Goal: Information Seeking & Learning: Learn about a topic

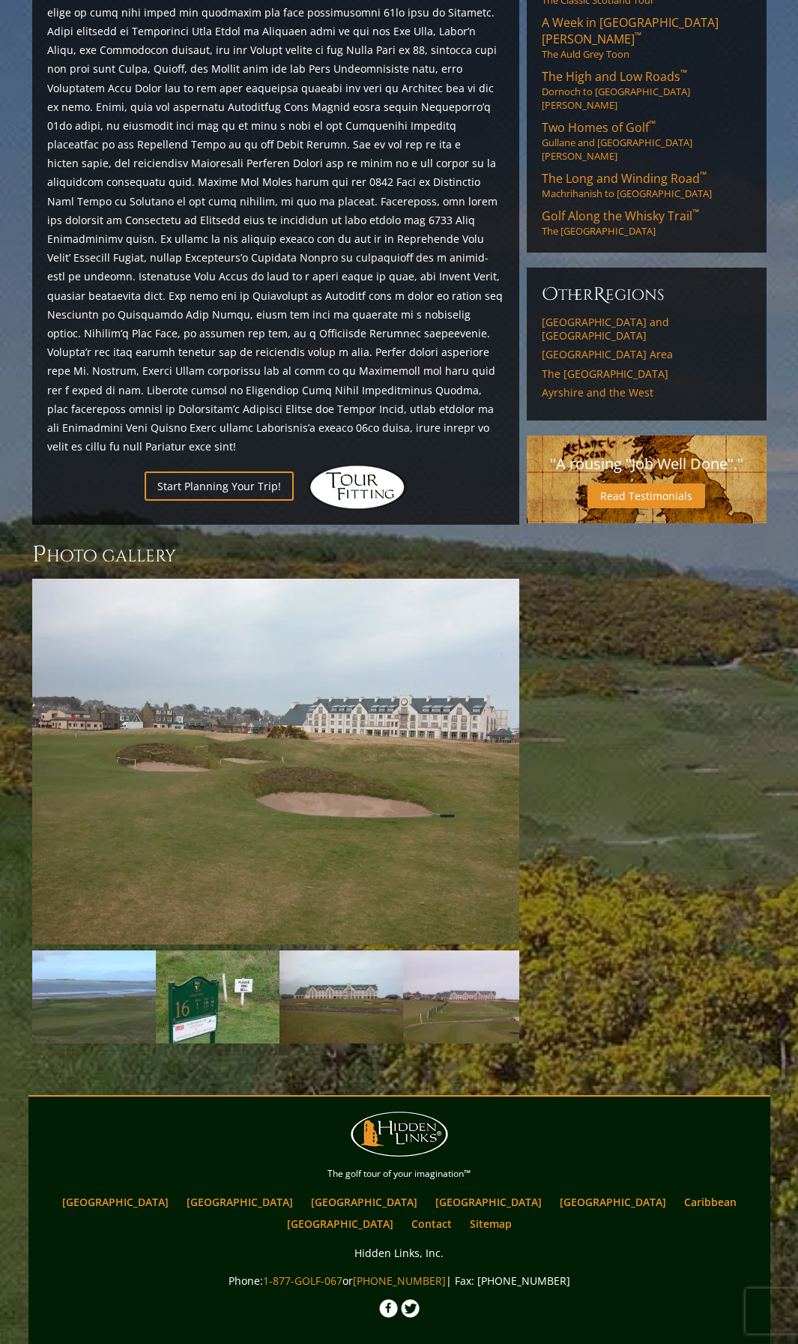
scroll to position [933, 0]
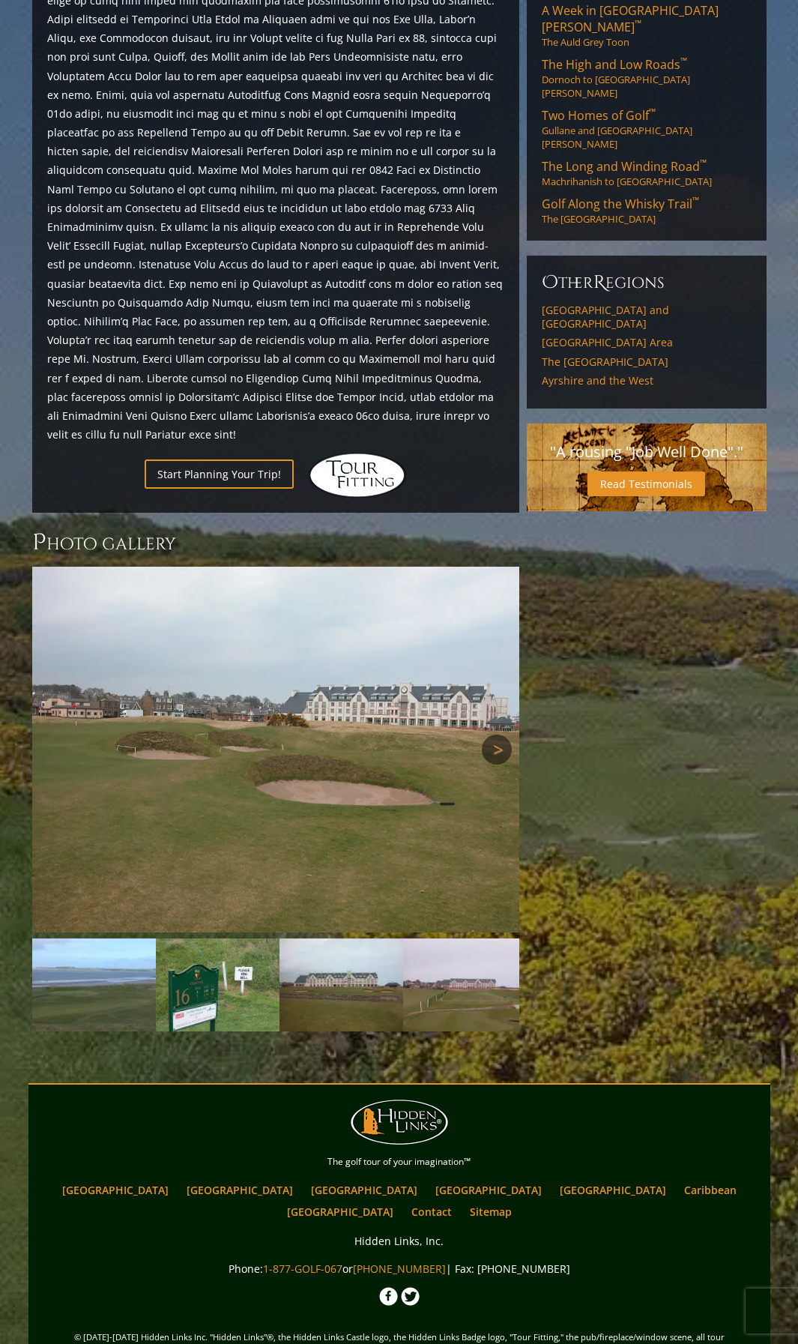
click at [497, 735] on link "Next" at bounding box center [497, 750] width 30 height 30
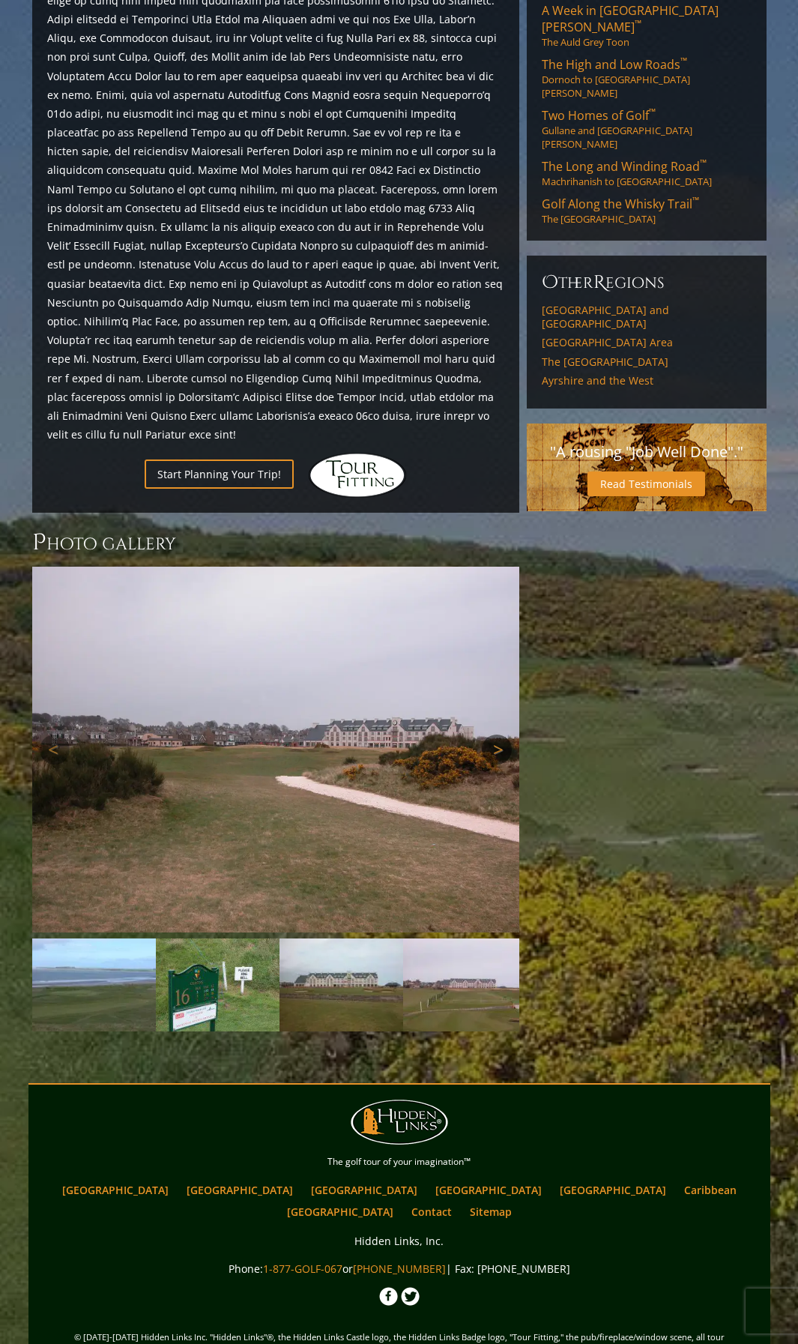
click at [497, 735] on link "Next" at bounding box center [497, 750] width 30 height 30
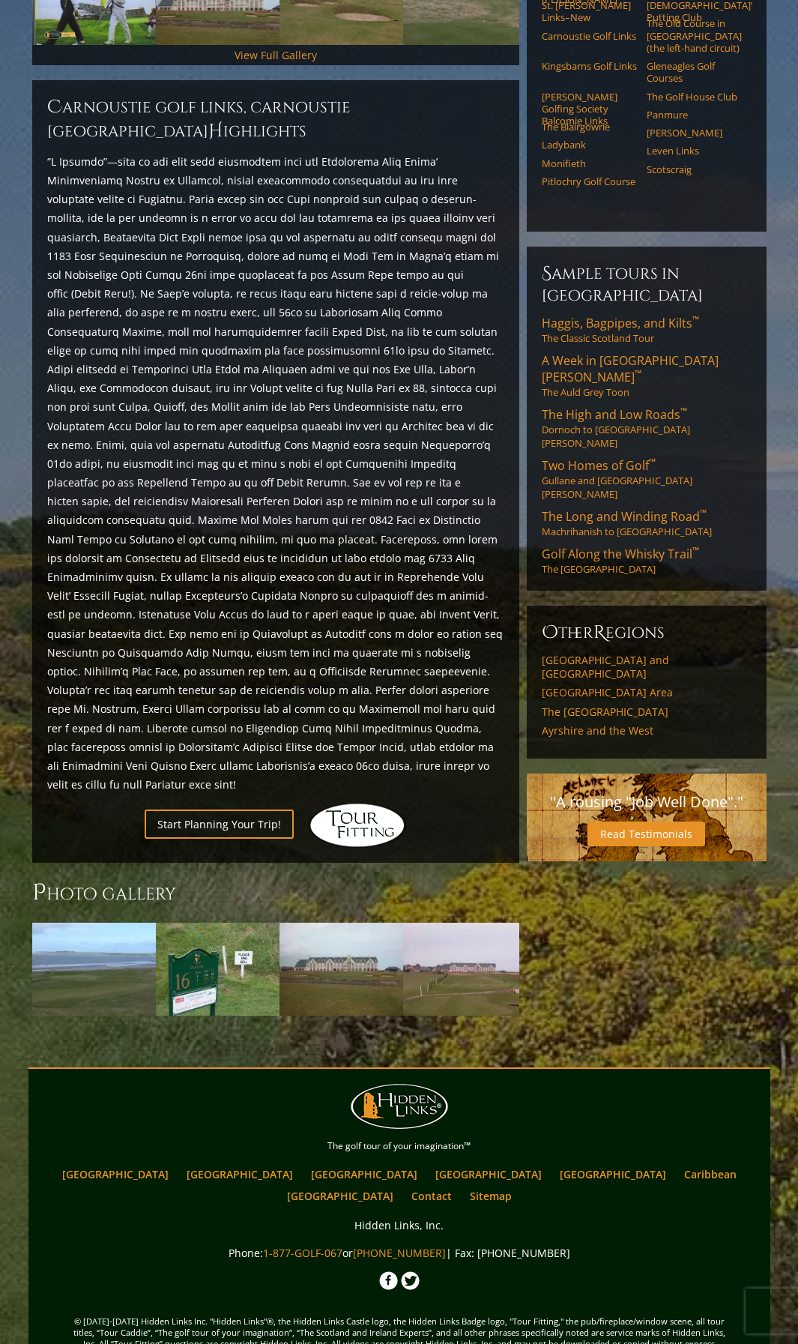
scroll to position [567, 0]
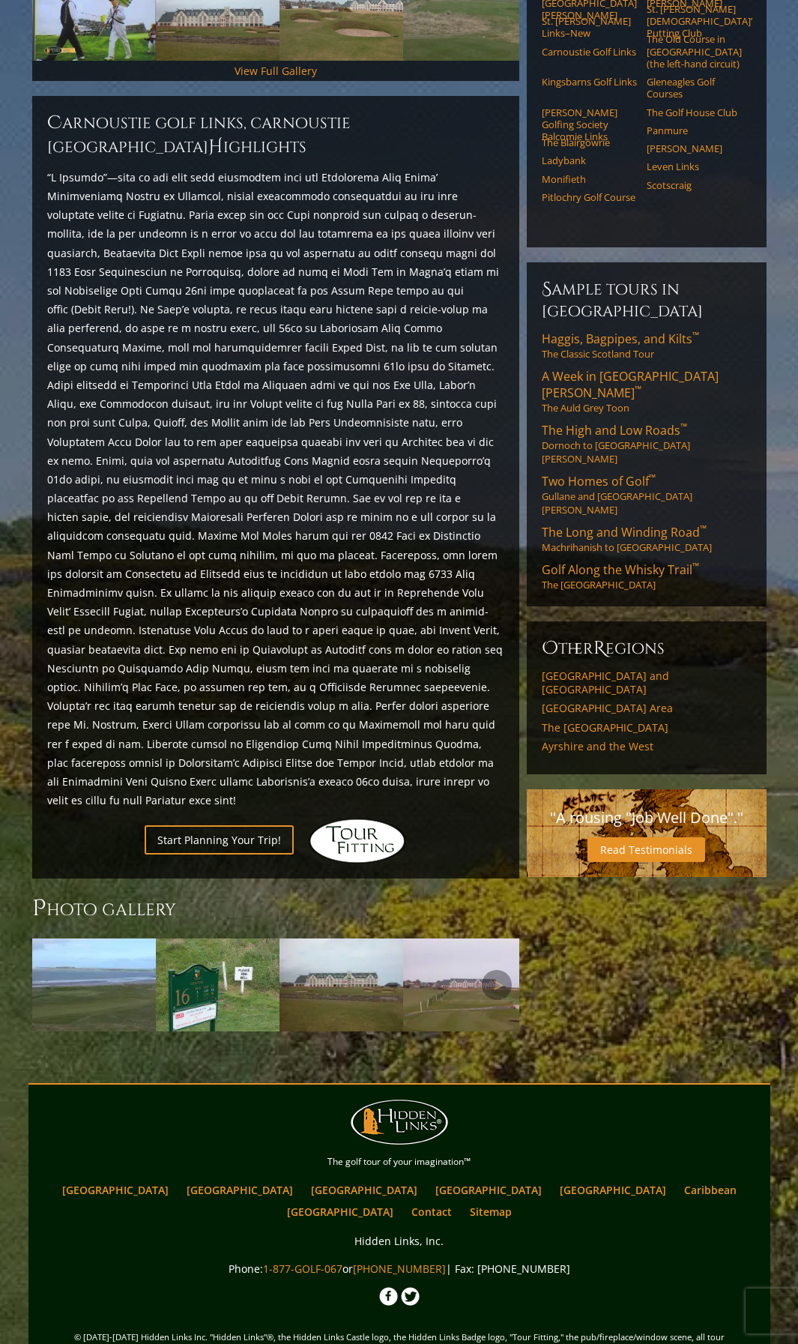
click at [459, 938] on img at bounding box center [465, 984] width 124 height 93
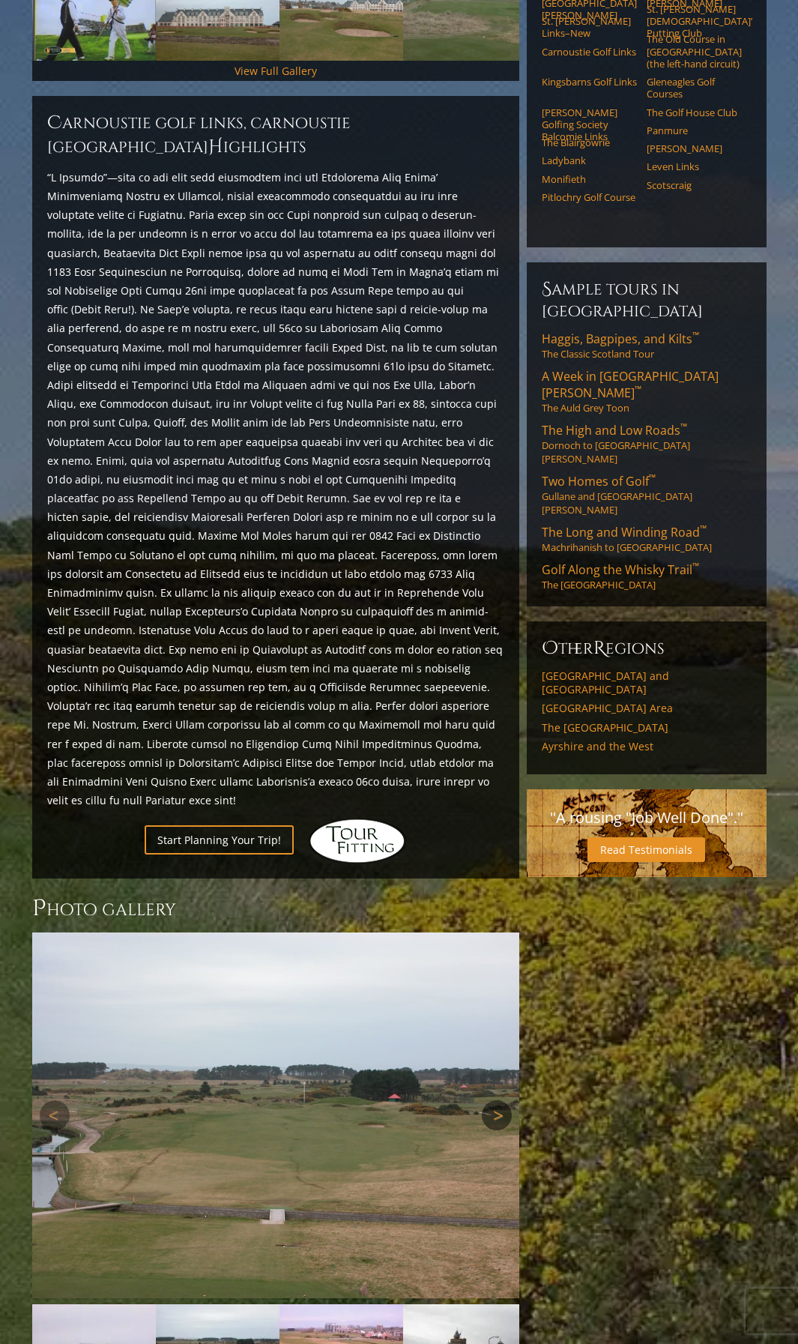
click at [499, 1100] on link "Next" at bounding box center [497, 1115] width 30 height 30
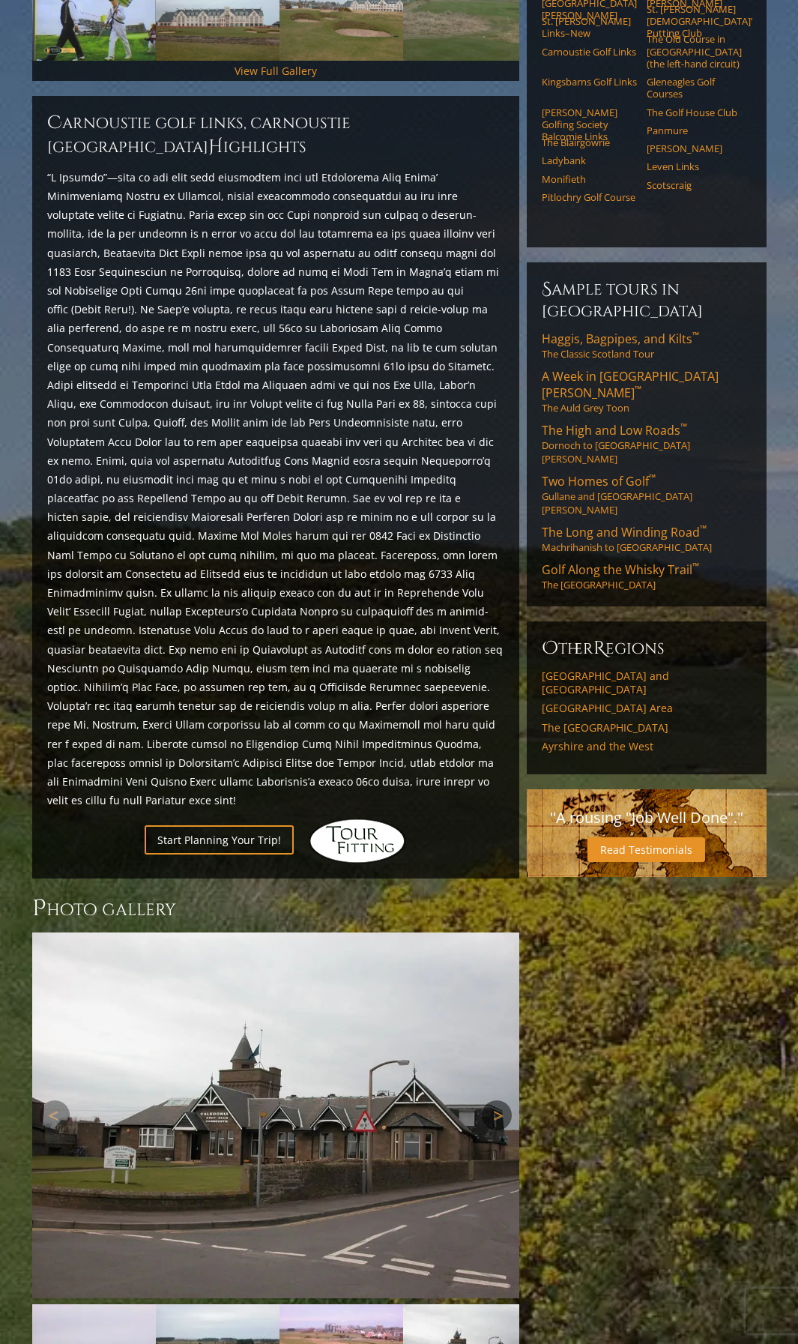
click at [499, 1100] on link "Next" at bounding box center [497, 1115] width 30 height 30
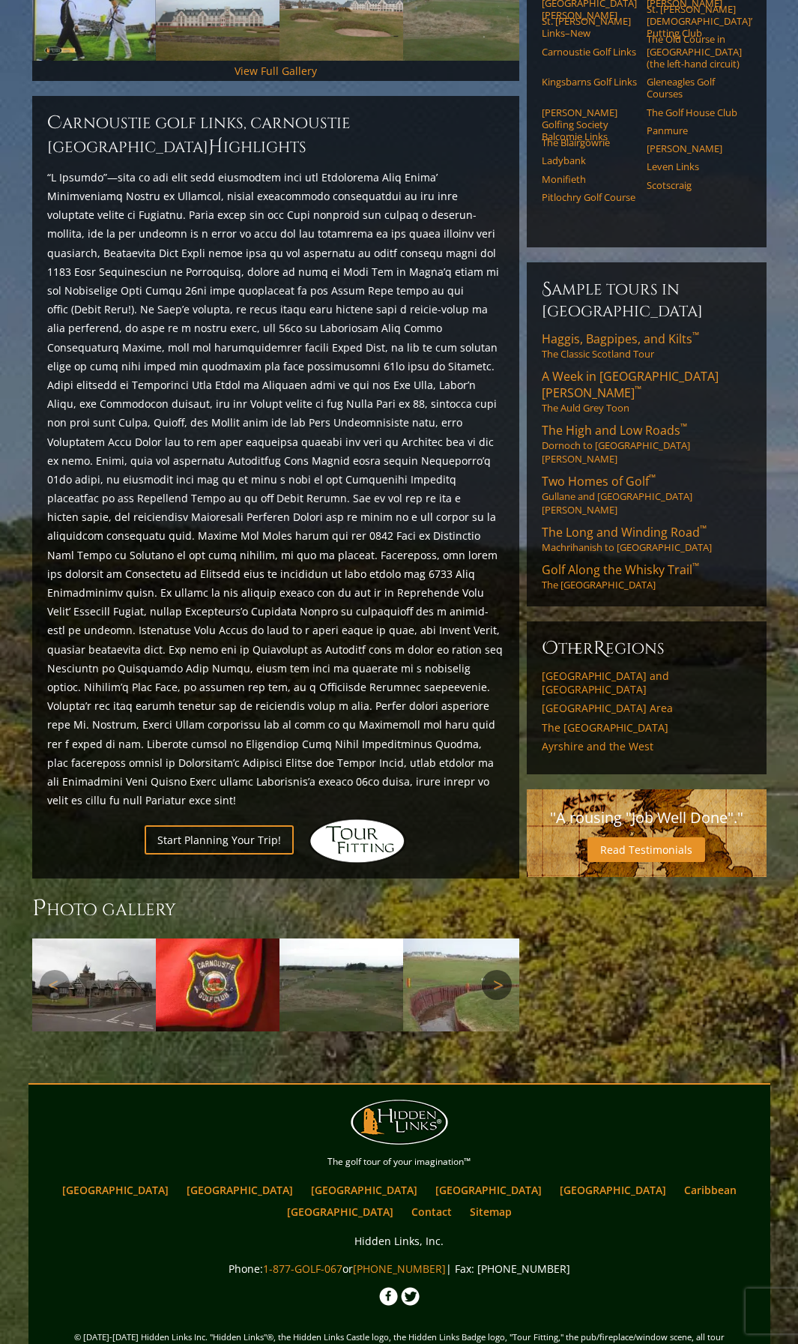
click at [501, 970] on link "Next" at bounding box center [497, 985] width 30 height 30
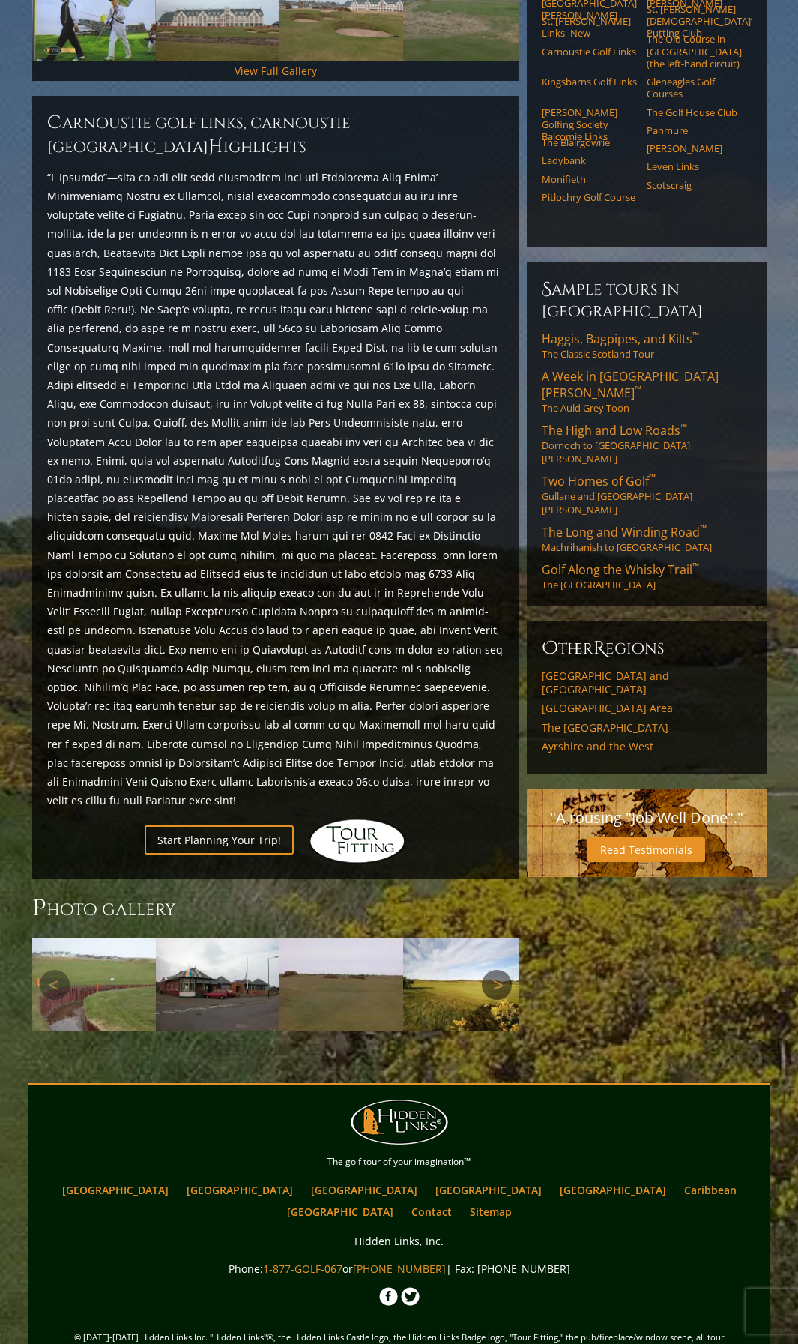
click at [501, 970] on link "Next" at bounding box center [497, 985] width 30 height 30
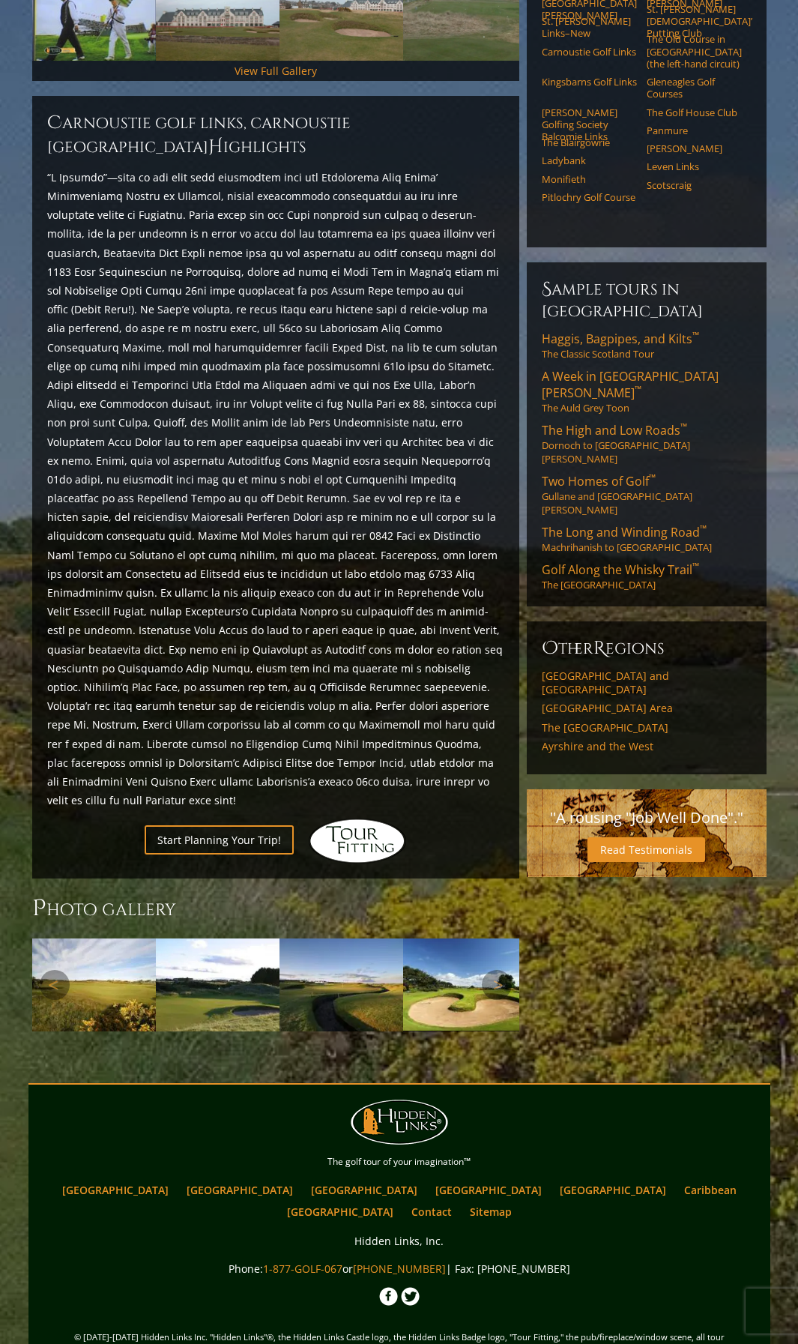
click at [321, 938] on img at bounding box center [342, 984] width 124 height 93
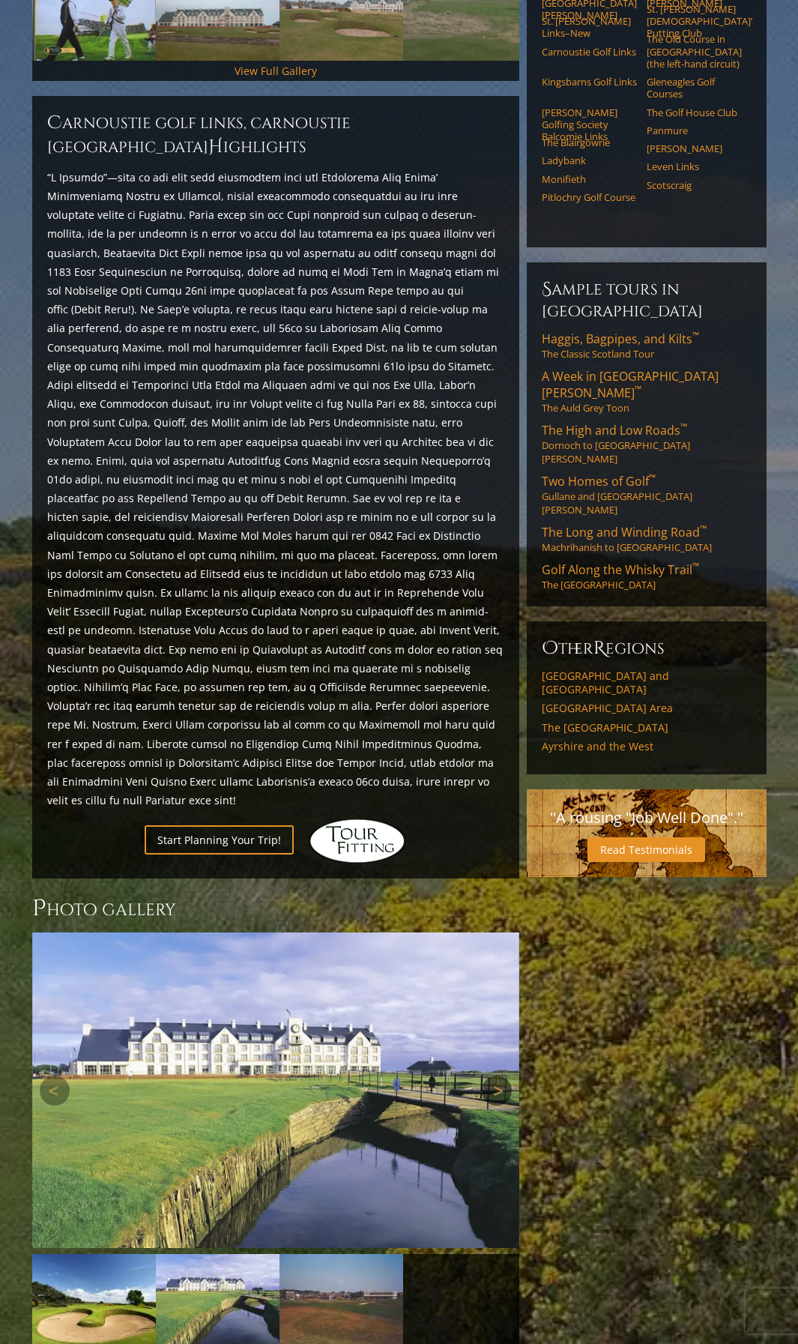
click at [495, 1076] on link "Next" at bounding box center [497, 1091] width 30 height 30
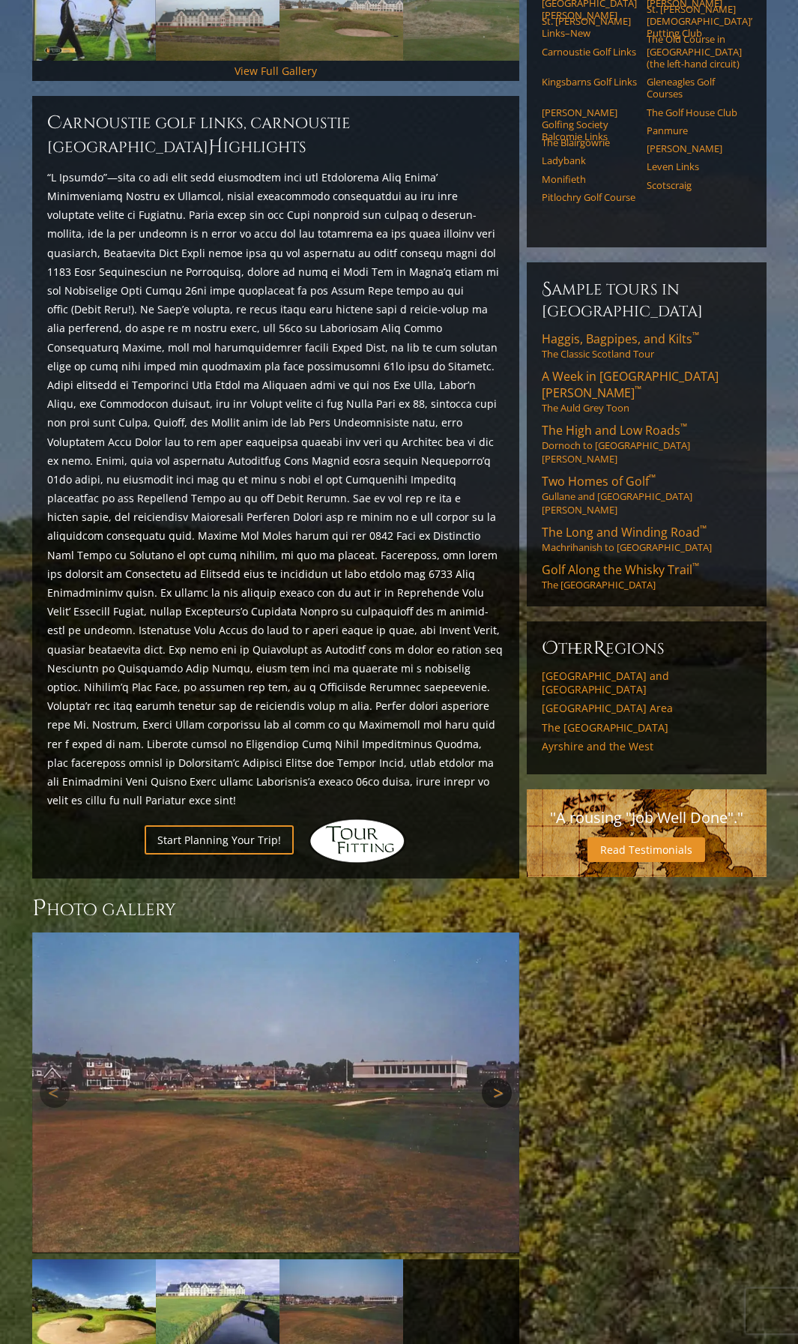
click at [495, 1078] on link "Next" at bounding box center [497, 1093] width 30 height 30
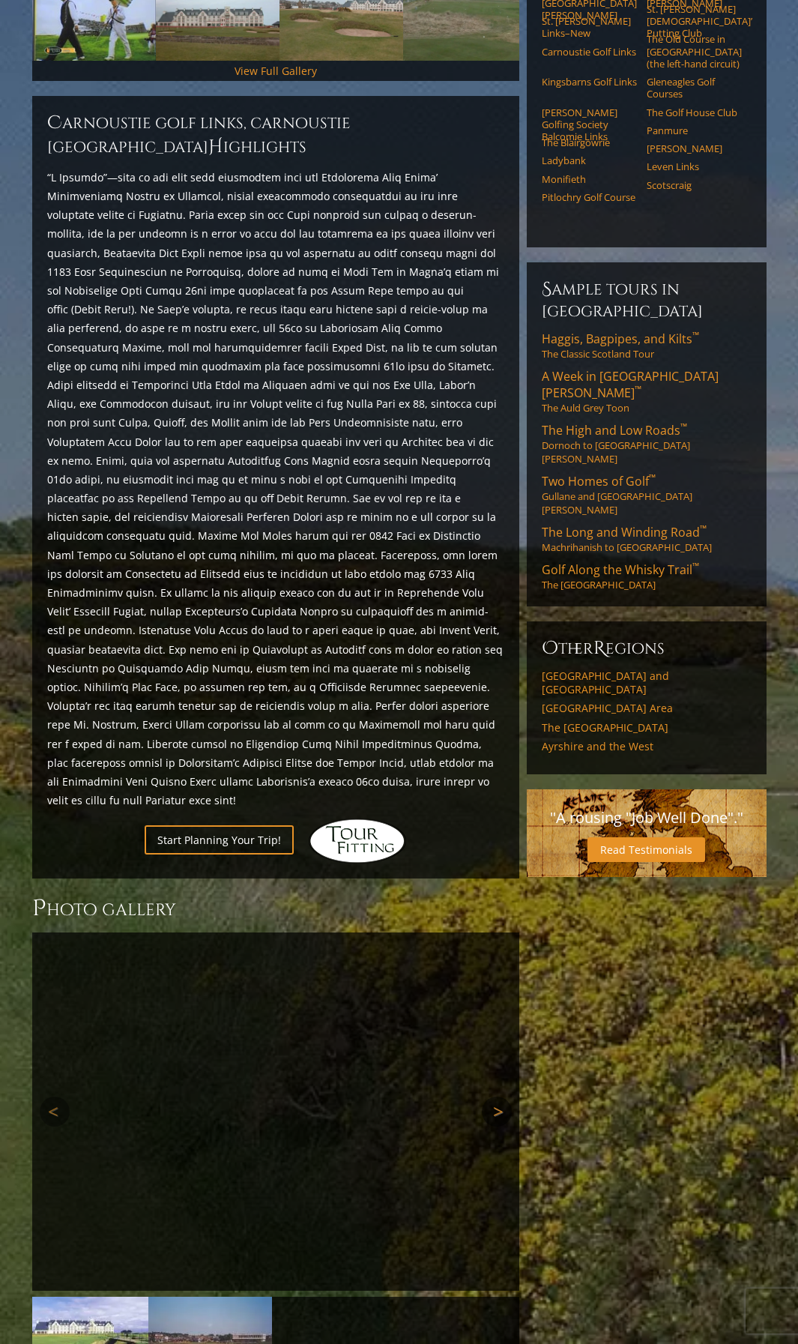
click at [498, 1097] on link "Next" at bounding box center [497, 1112] width 30 height 30
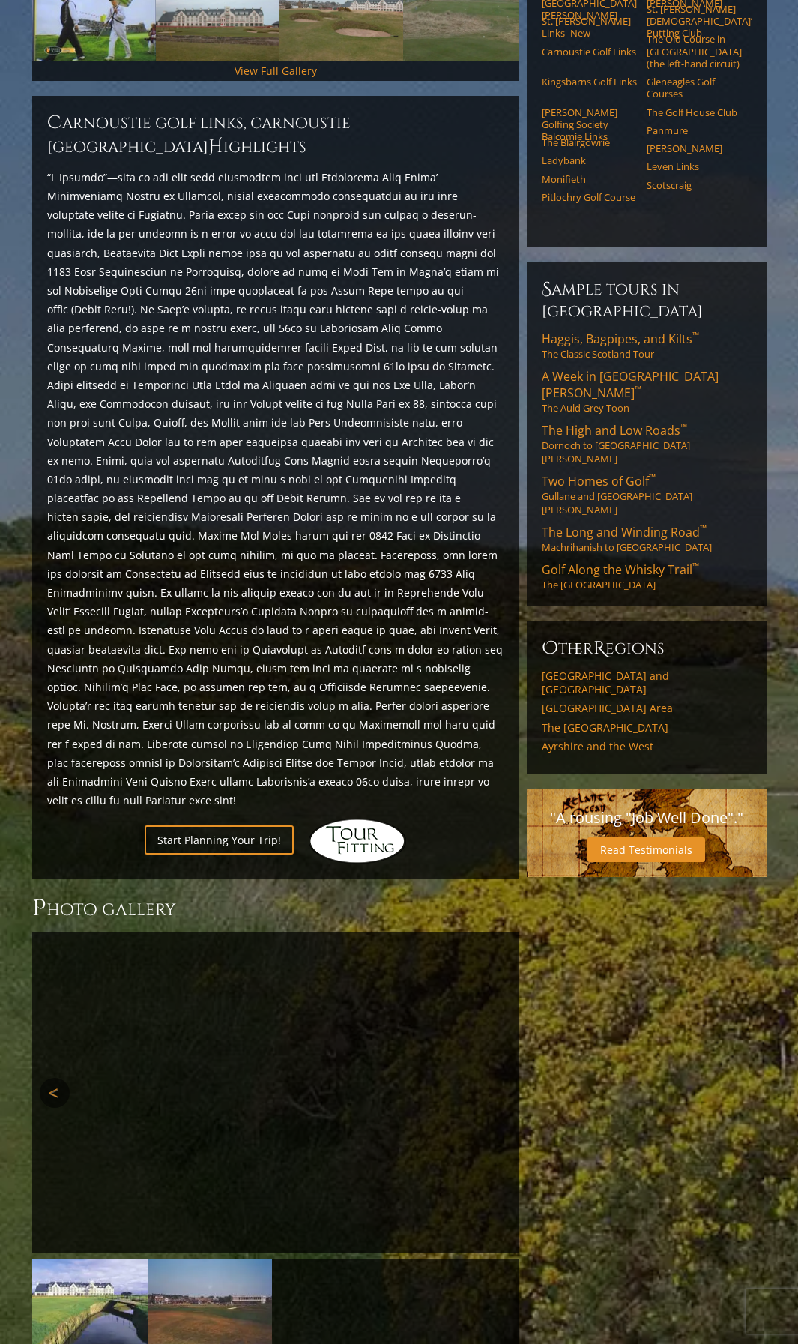
click at [55, 1078] on link "Previous" at bounding box center [55, 1093] width 30 height 30
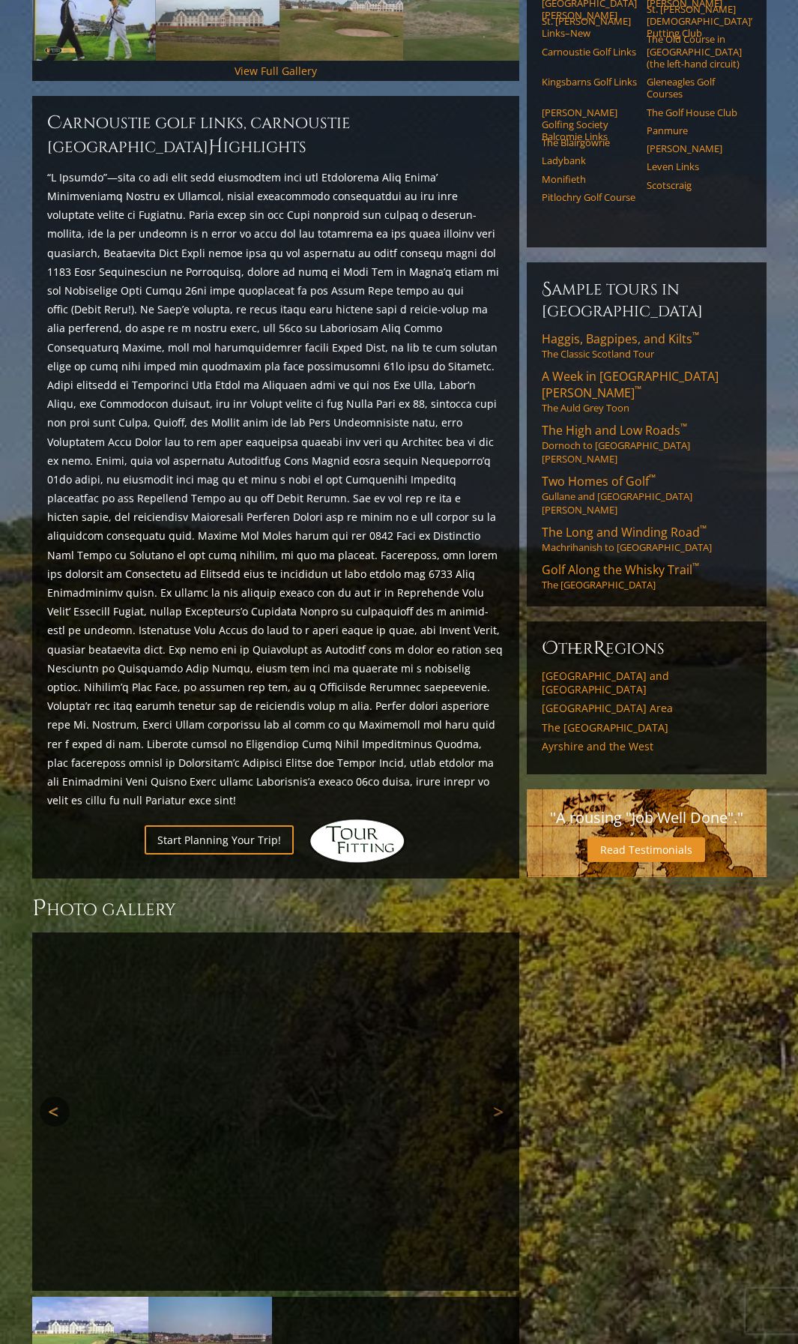
click at [50, 1097] on link "Previous" at bounding box center [55, 1112] width 30 height 30
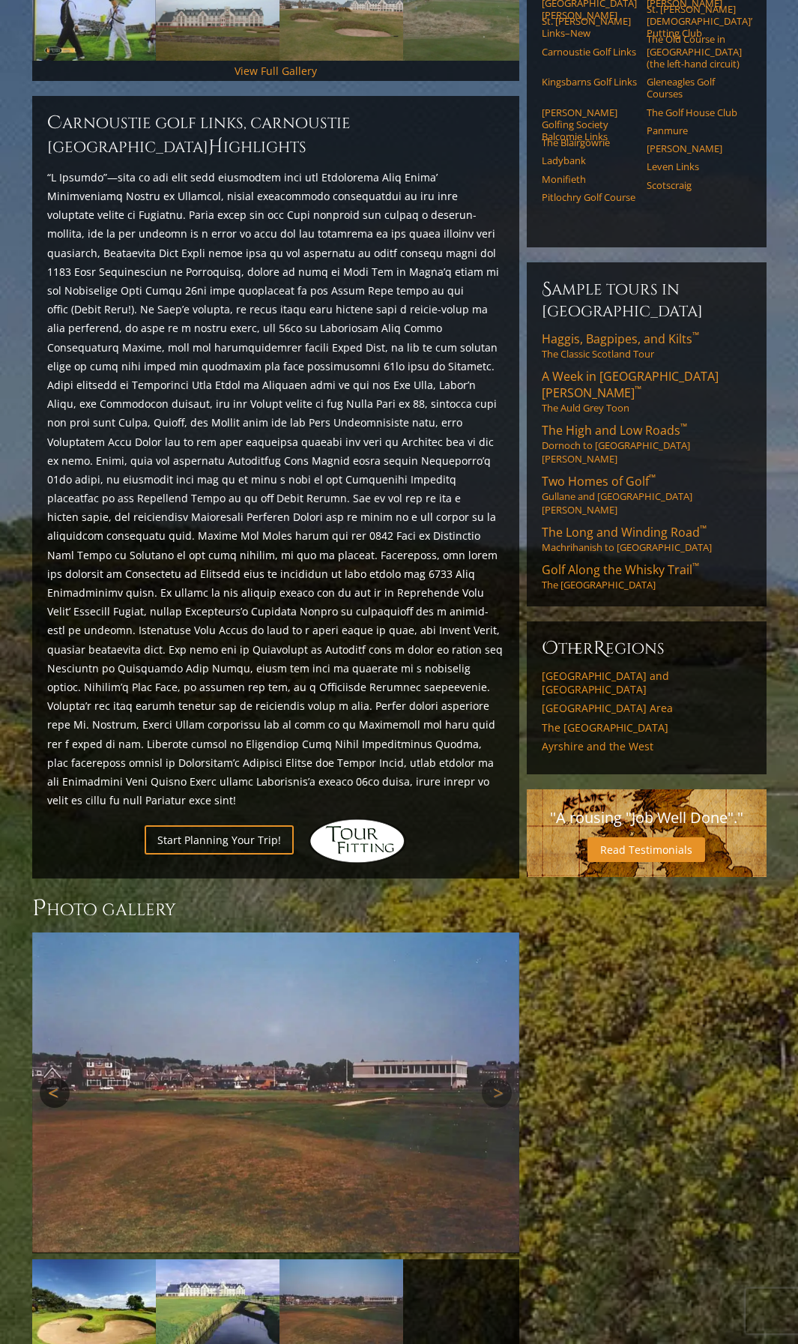
click at [56, 1078] on link "Previous" at bounding box center [55, 1093] width 30 height 30
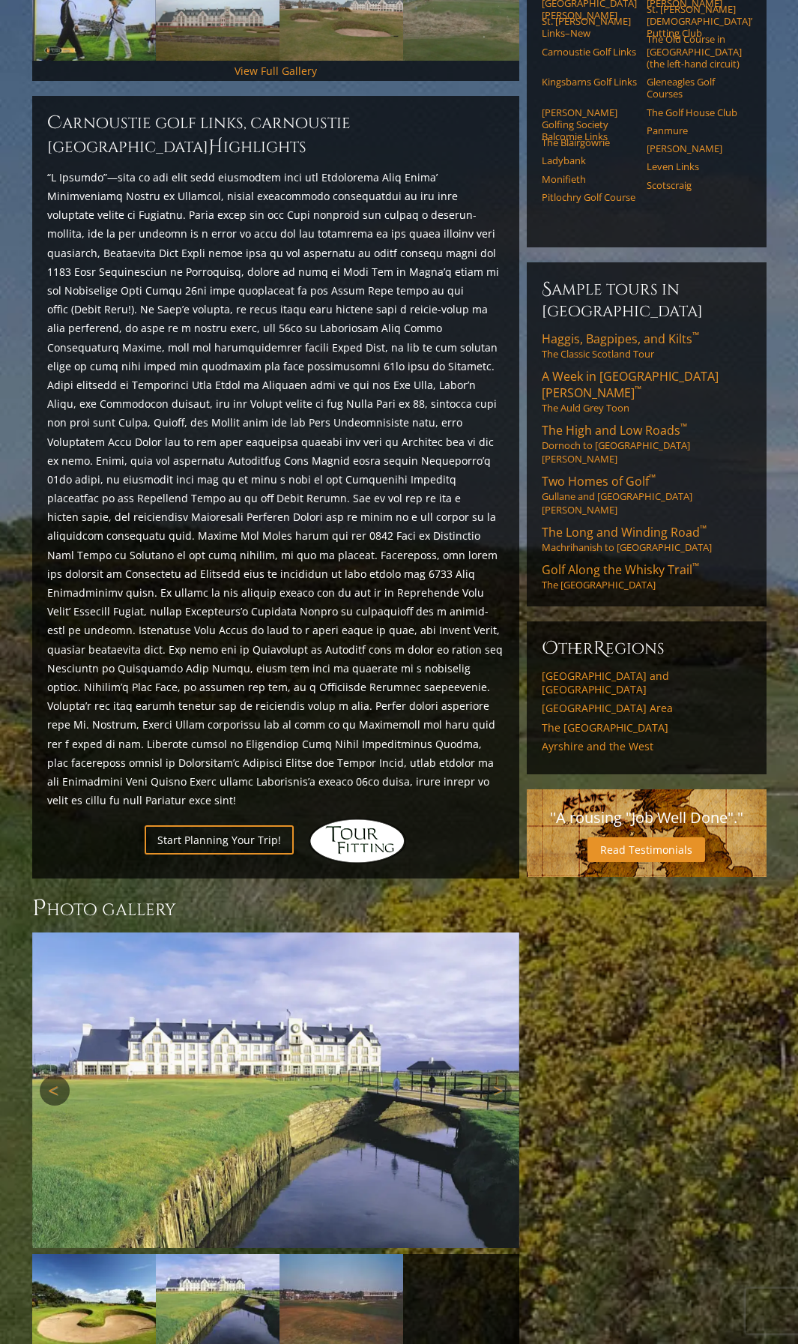
click at [47, 1076] on link "Previous" at bounding box center [55, 1091] width 30 height 30
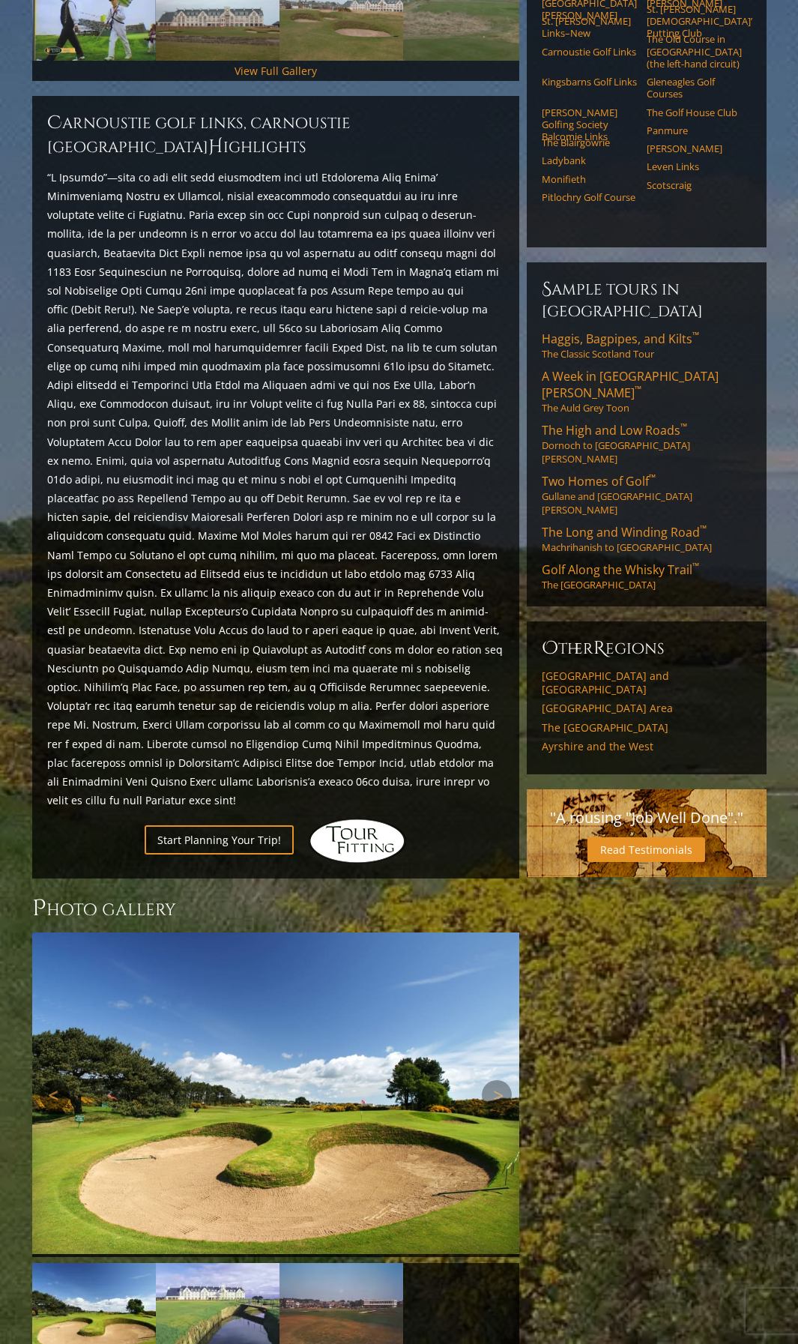
click at [47, 1080] on link "Previous" at bounding box center [55, 1095] width 30 height 30
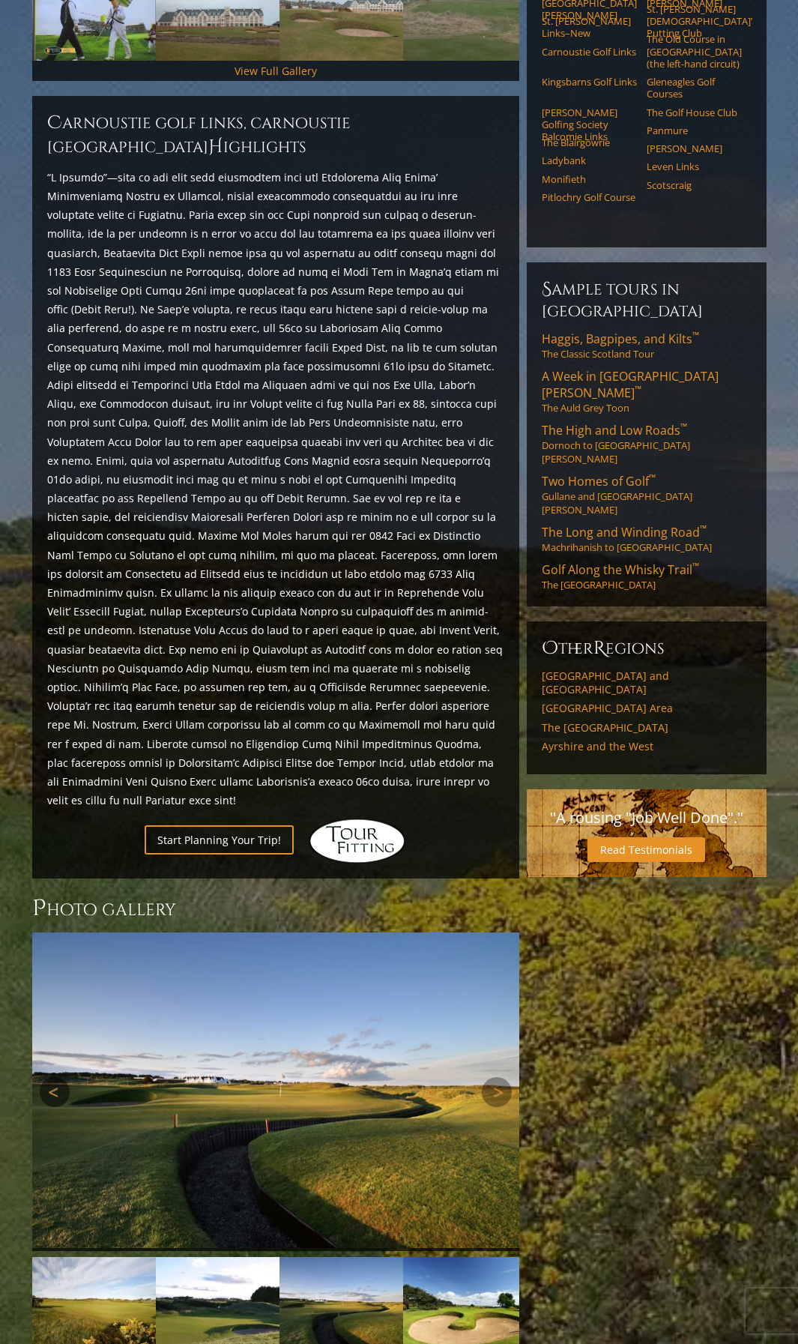
click at [47, 1077] on link "Previous" at bounding box center [55, 1092] width 30 height 30
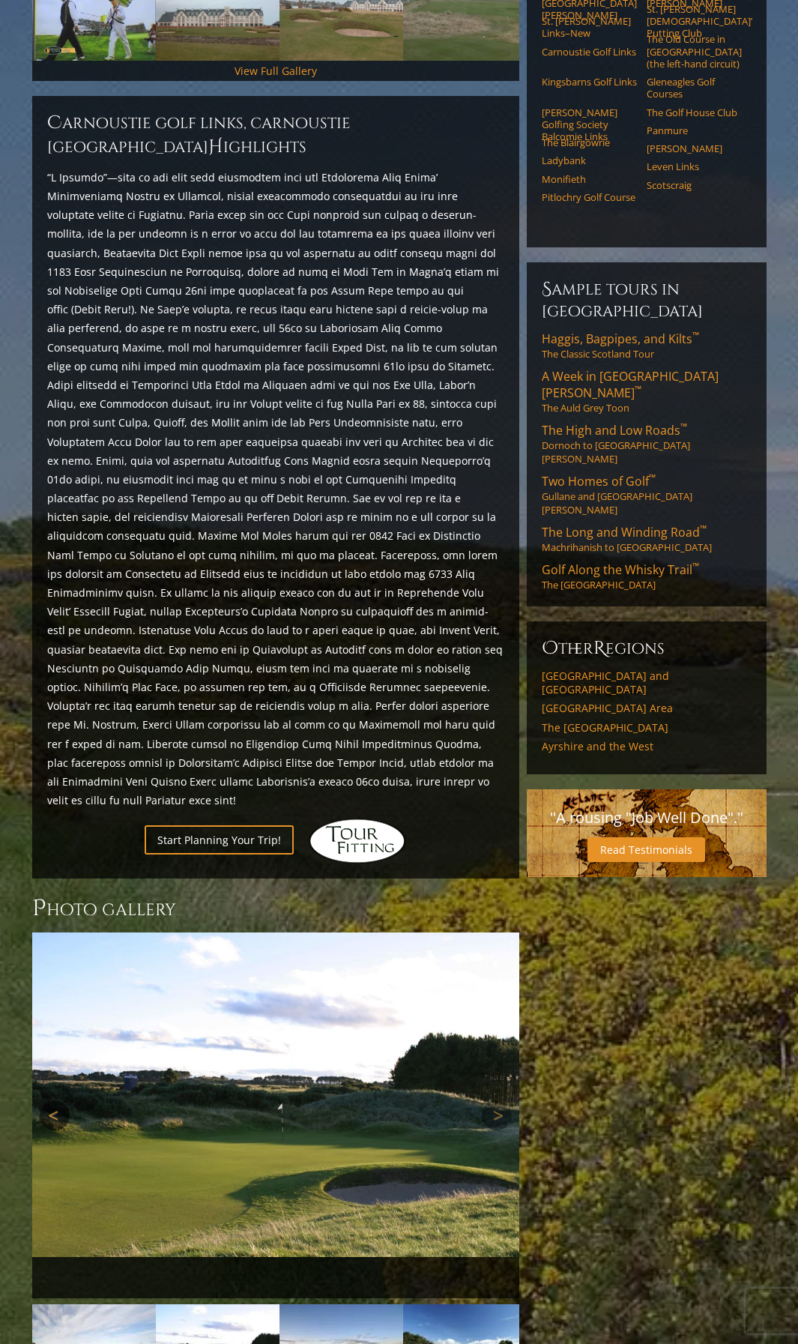
click at [52, 1100] on link "Previous" at bounding box center [55, 1115] width 30 height 30
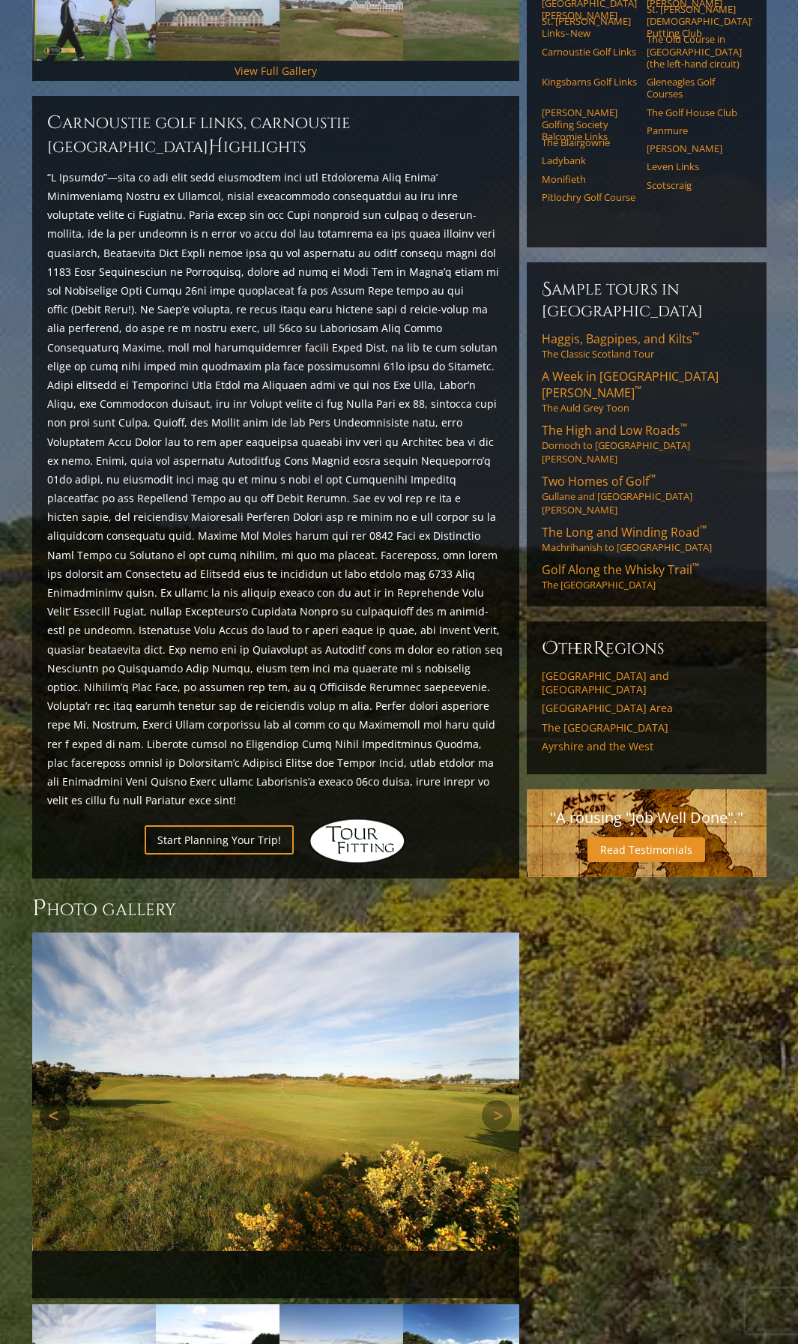
click at [52, 1100] on link "Previous" at bounding box center [55, 1115] width 30 height 30
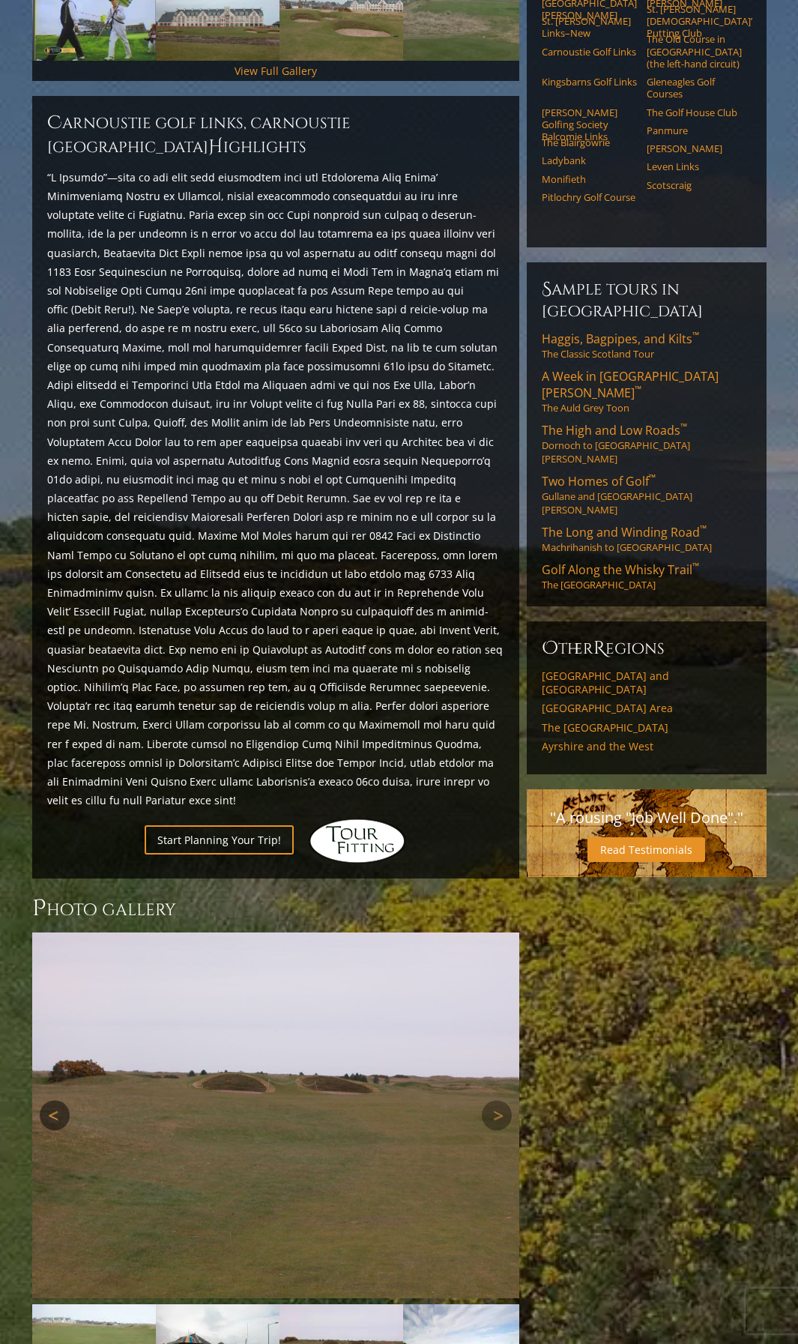
click at [53, 1100] on link "Previous" at bounding box center [55, 1115] width 30 height 30
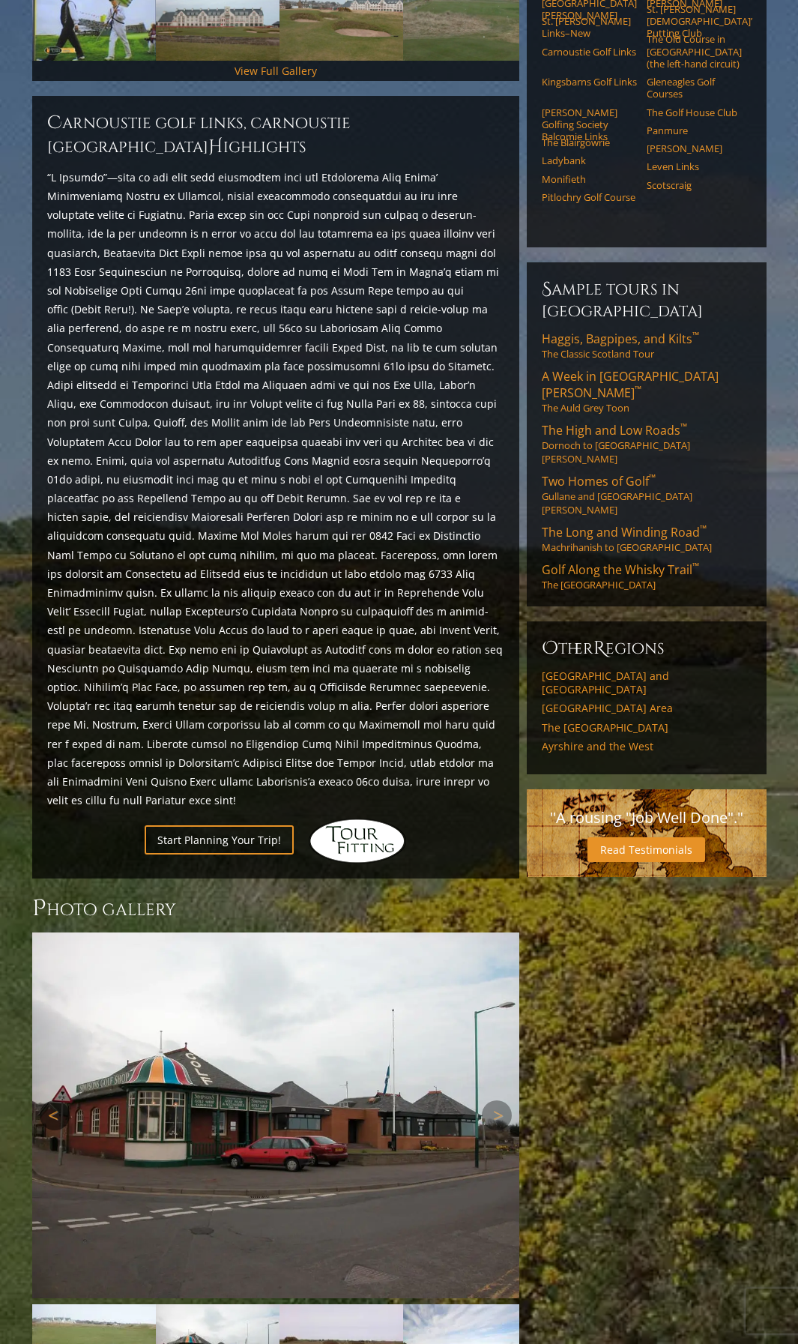
click at [53, 1100] on link "Previous" at bounding box center [55, 1115] width 30 height 30
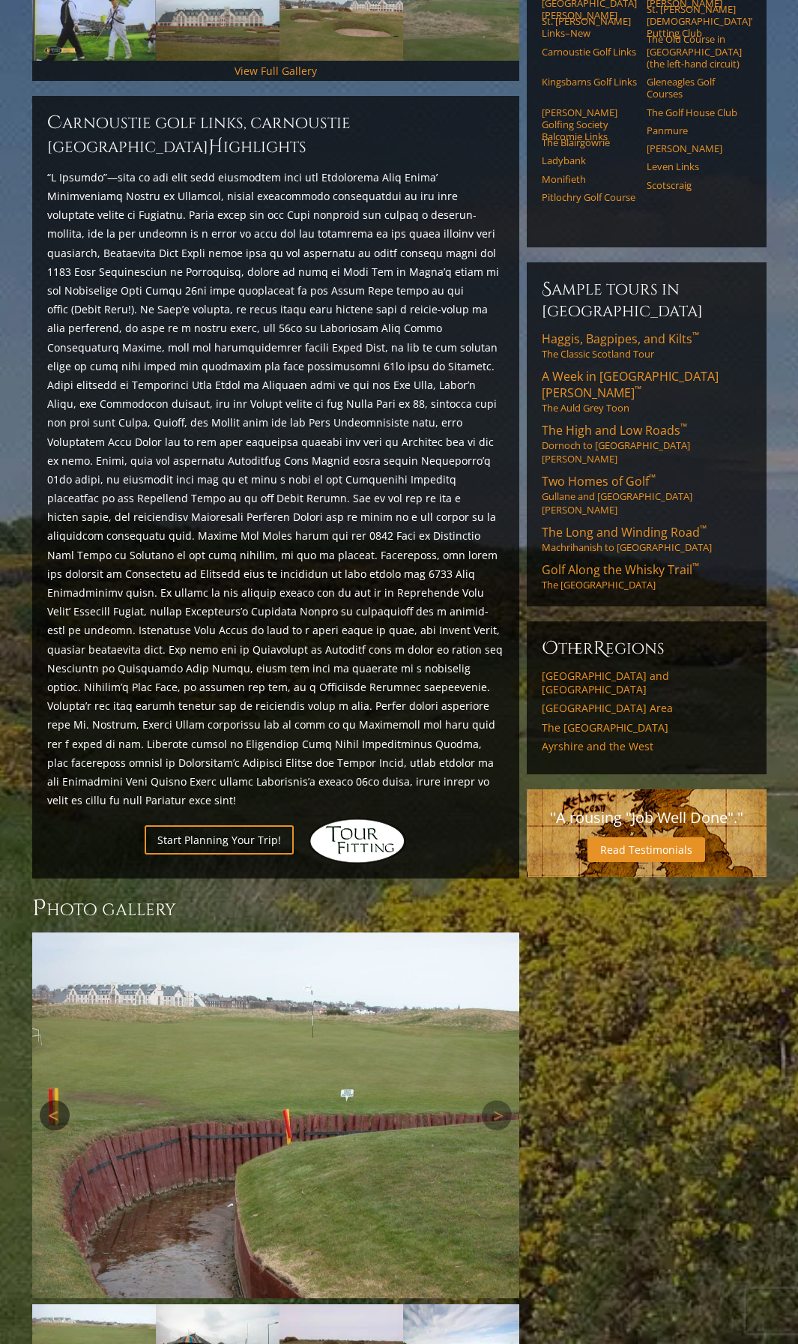
click at [53, 1100] on link "Previous" at bounding box center [55, 1115] width 30 height 30
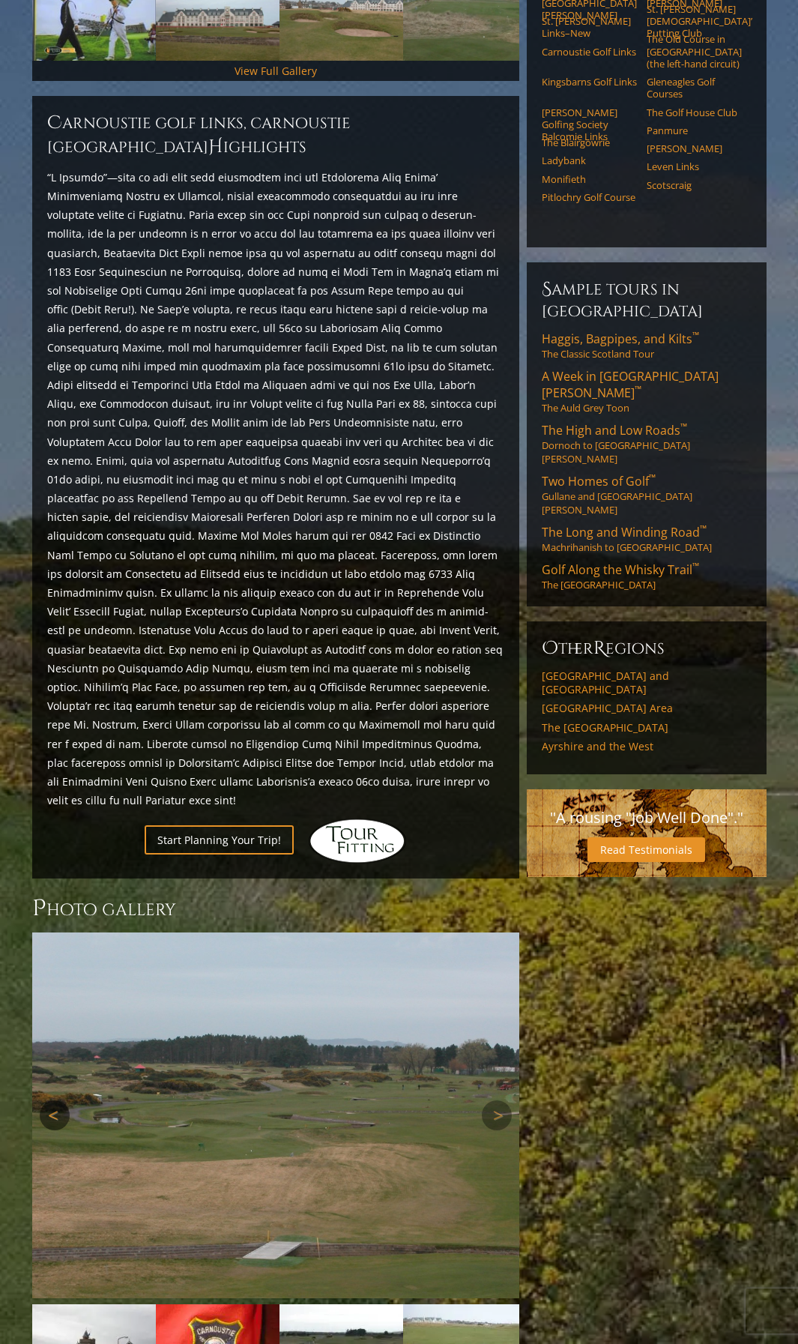
click at [53, 1100] on link "Previous" at bounding box center [55, 1115] width 30 height 30
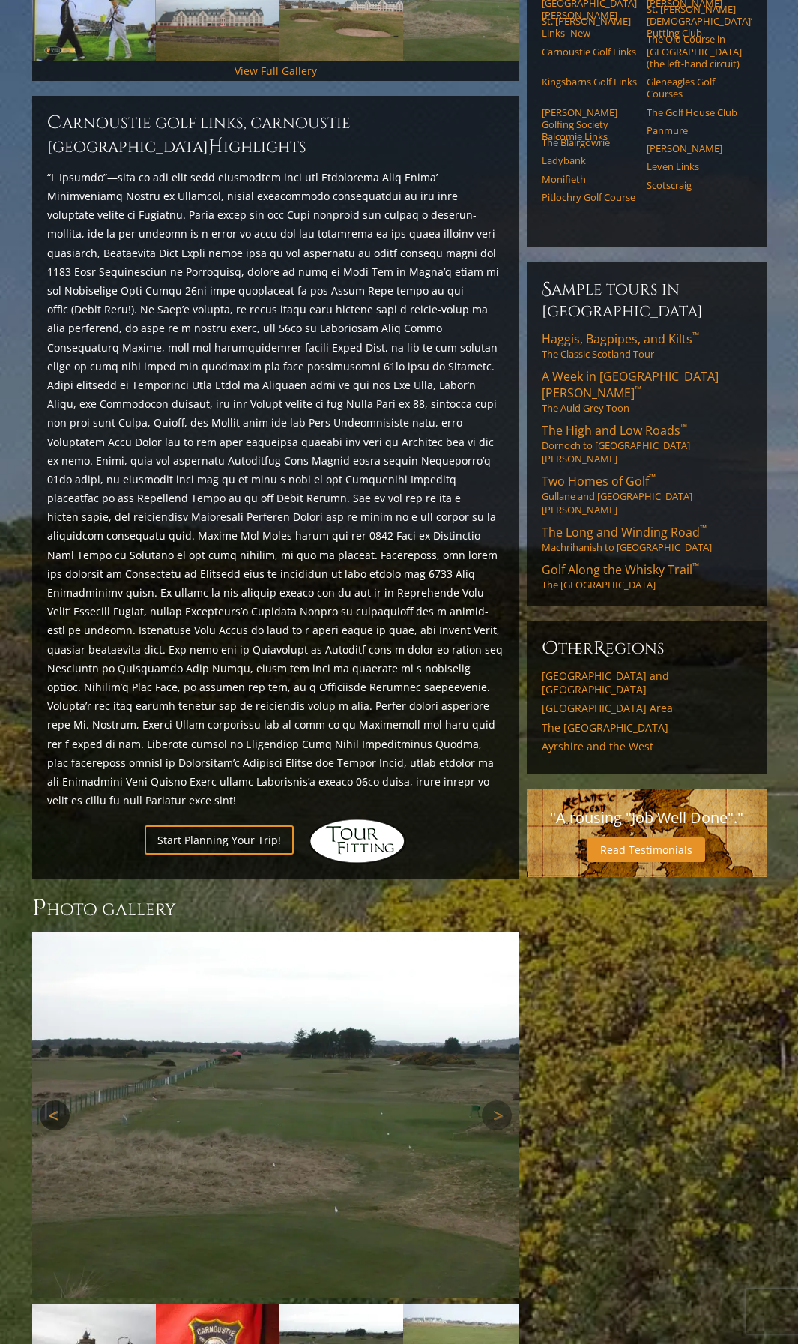
click at [54, 1100] on link "Previous" at bounding box center [55, 1115] width 30 height 30
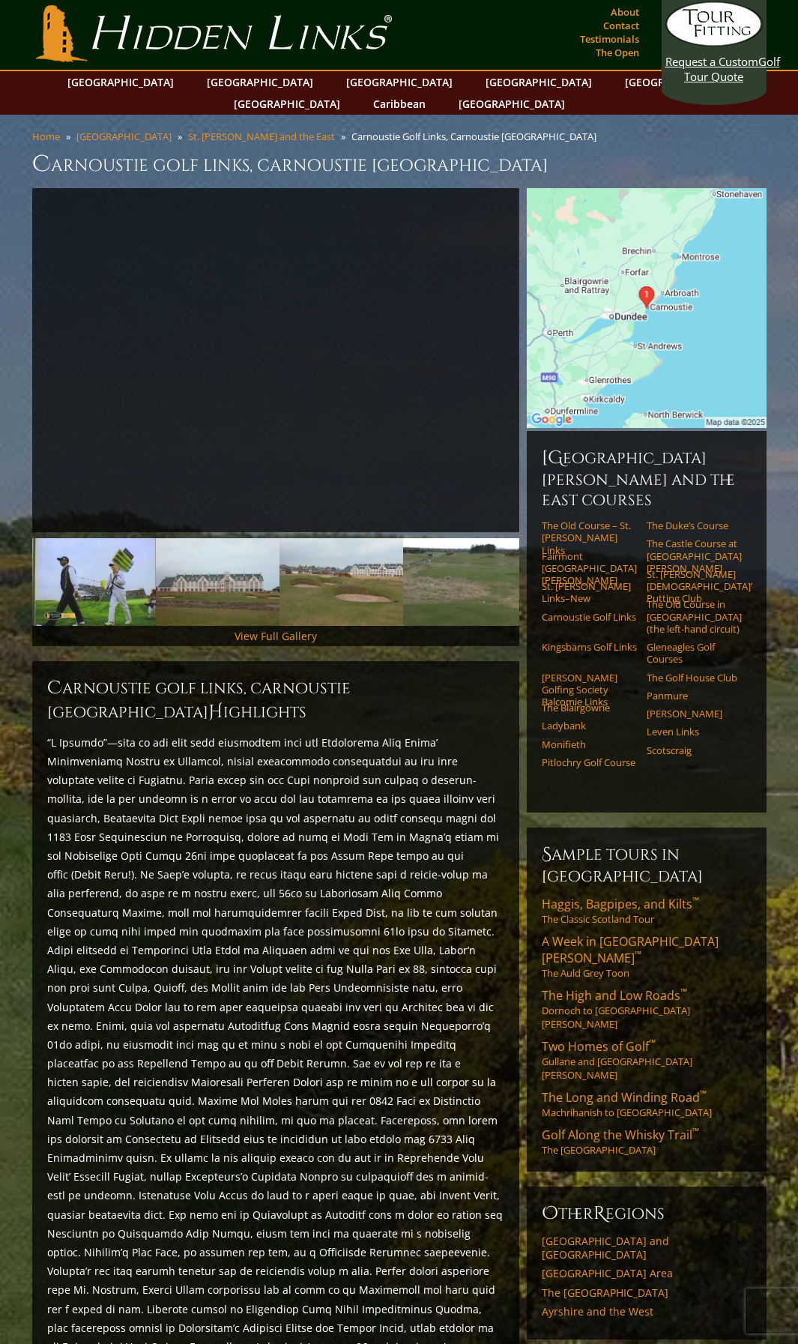
scroll to position [0, 0]
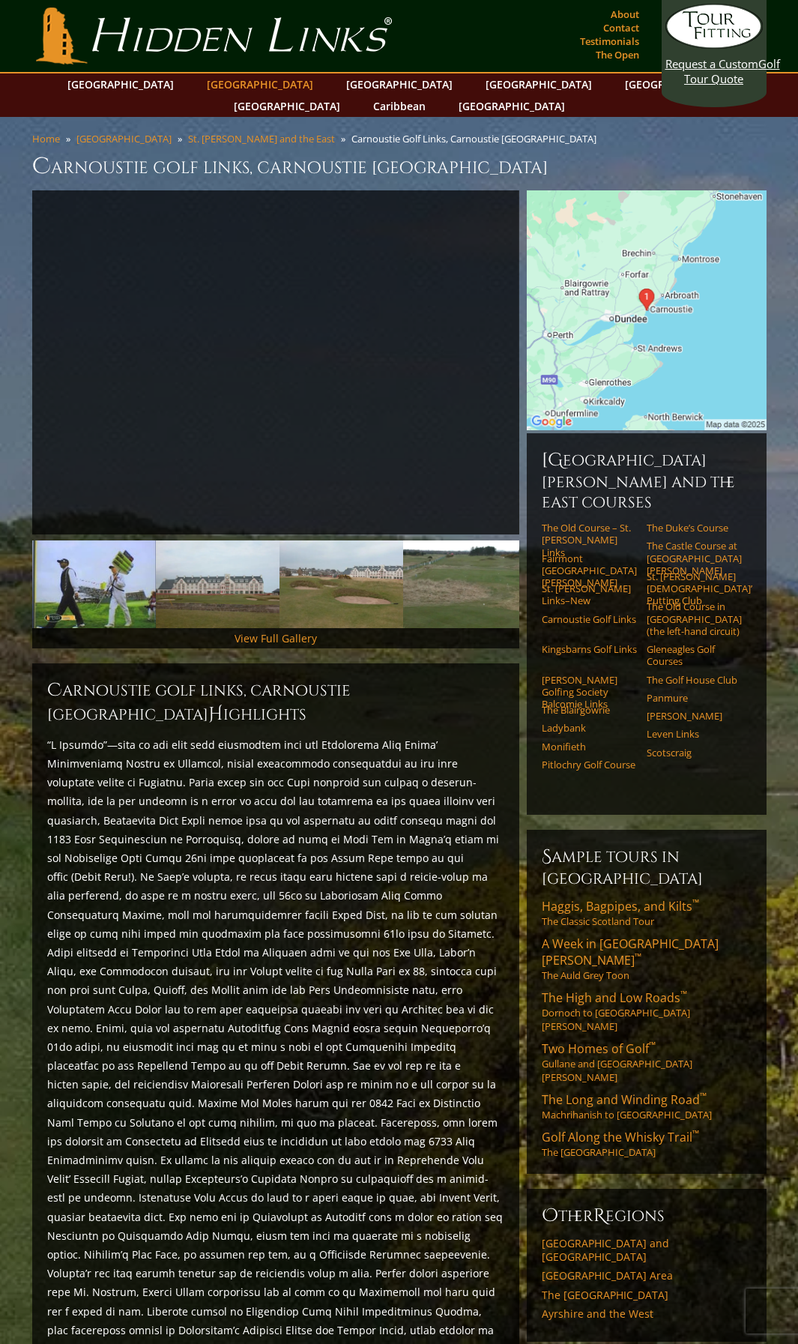
click at [238, 81] on link "[GEOGRAPHIC_DATA]" at bounding box center [259, 84] width 121 height 22
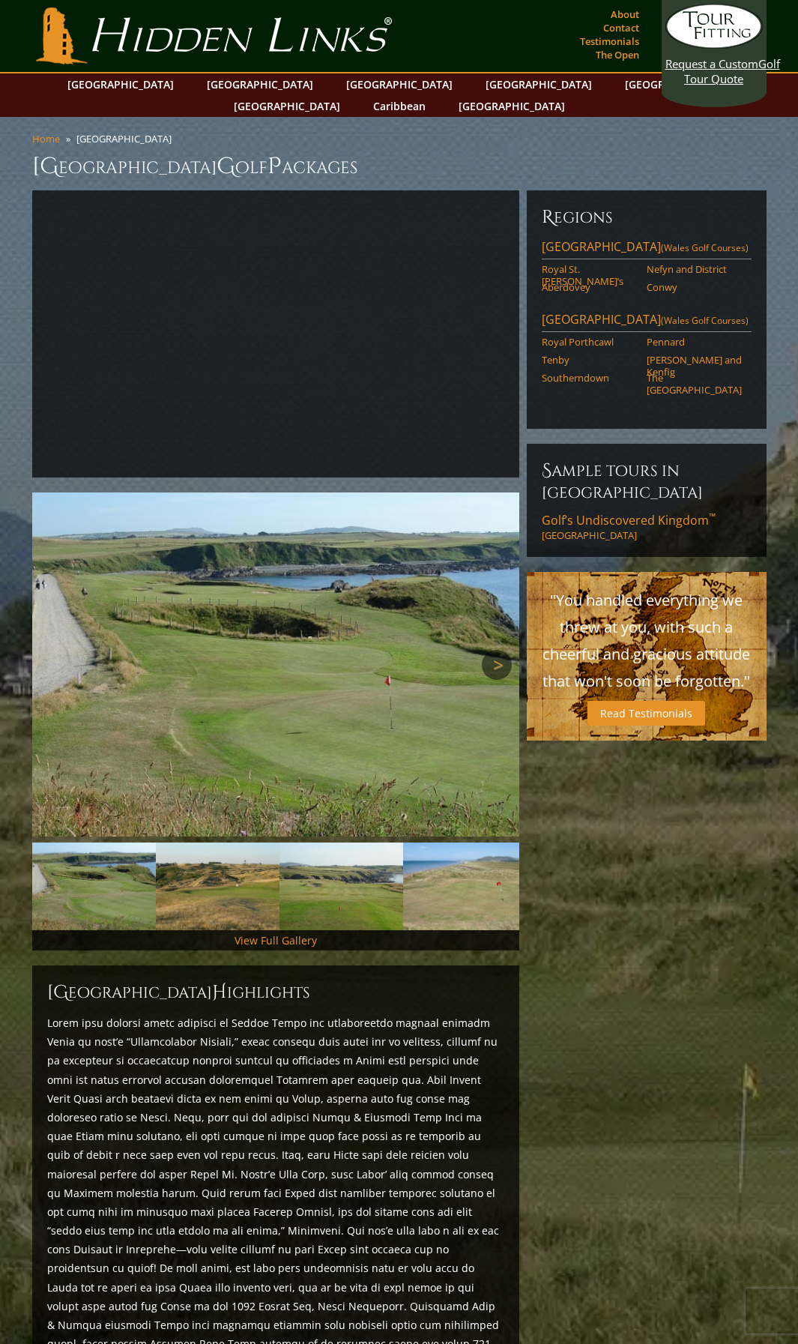
click at [493, 650] on link "Next" at bounding box center [497, 665] width 30 height 30
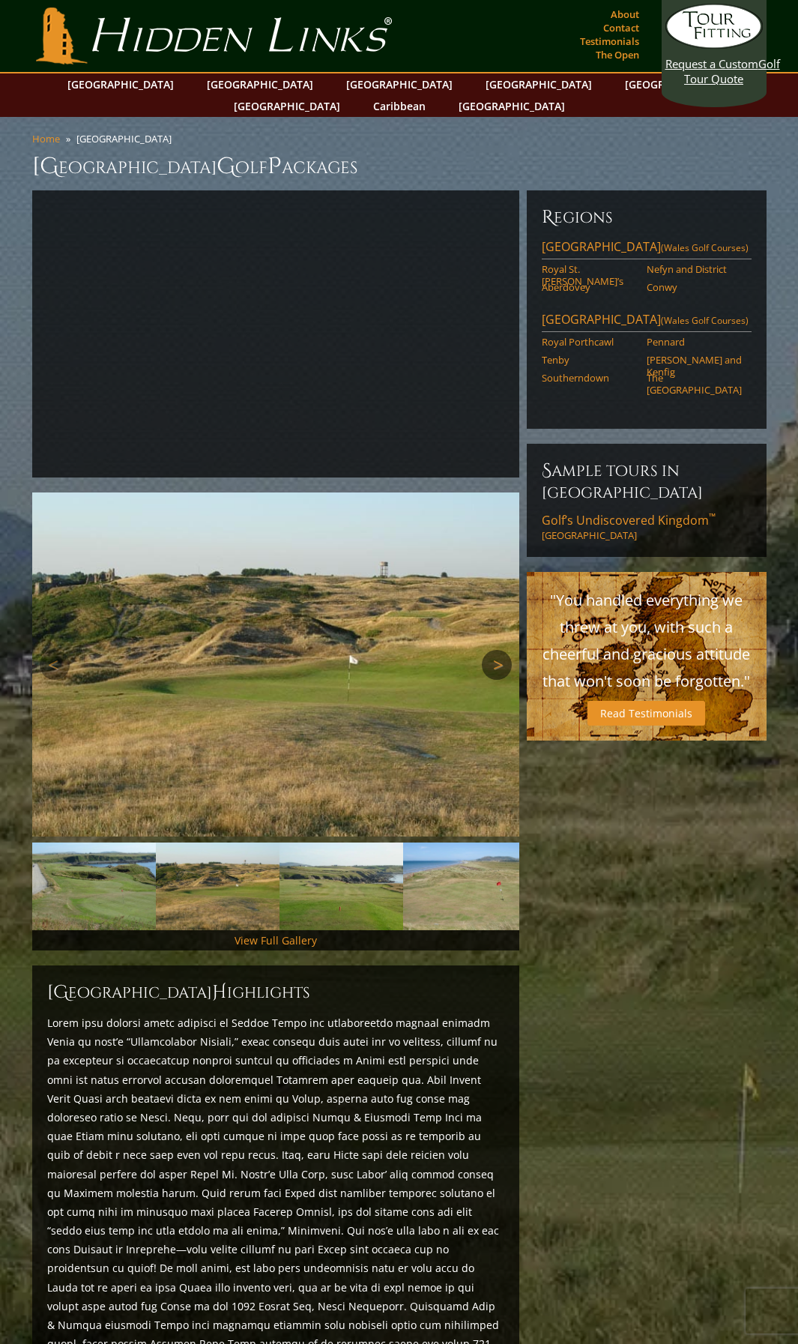
click at [493, 650] on link "Next" at bounding box center [497, 665] width 30 height 30
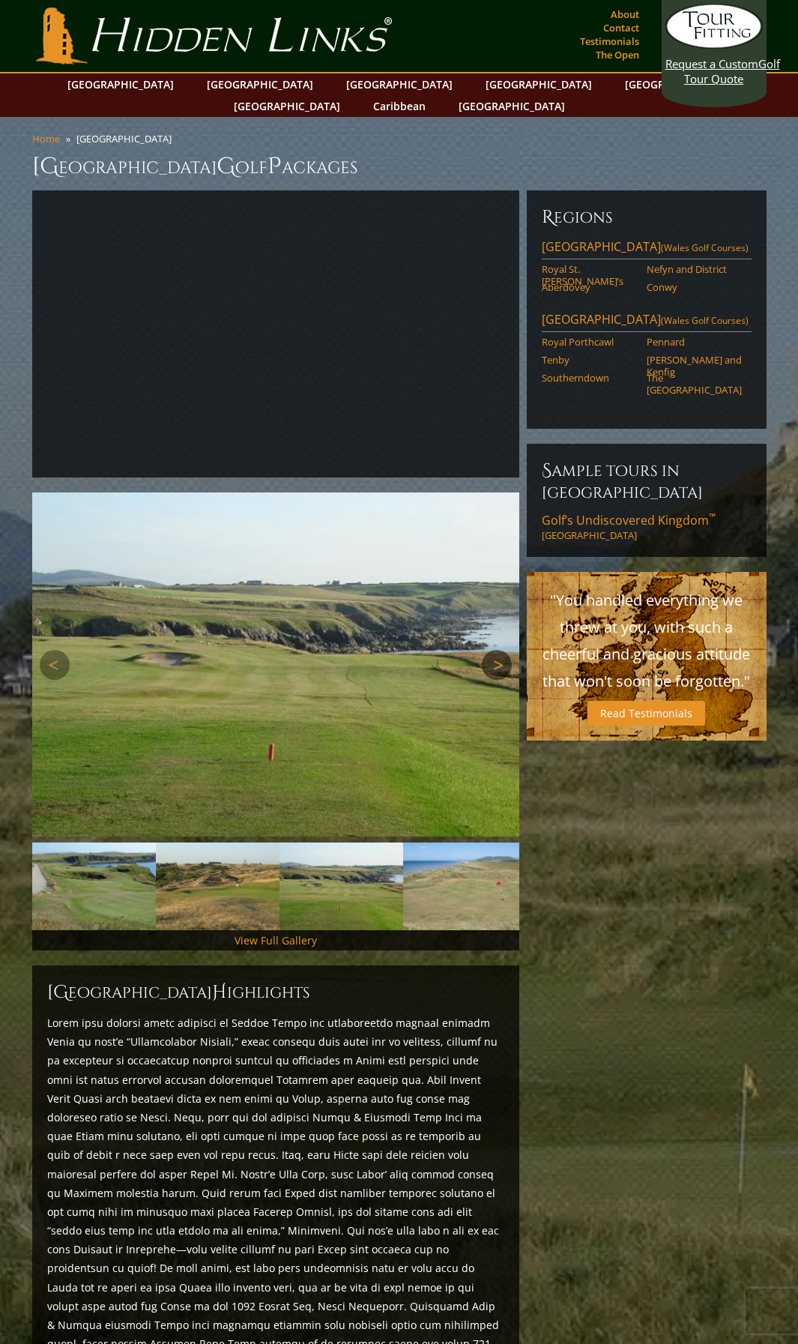
click at [493, 650] on link "Next" at bounding box center [497, 665] width 30 height 30
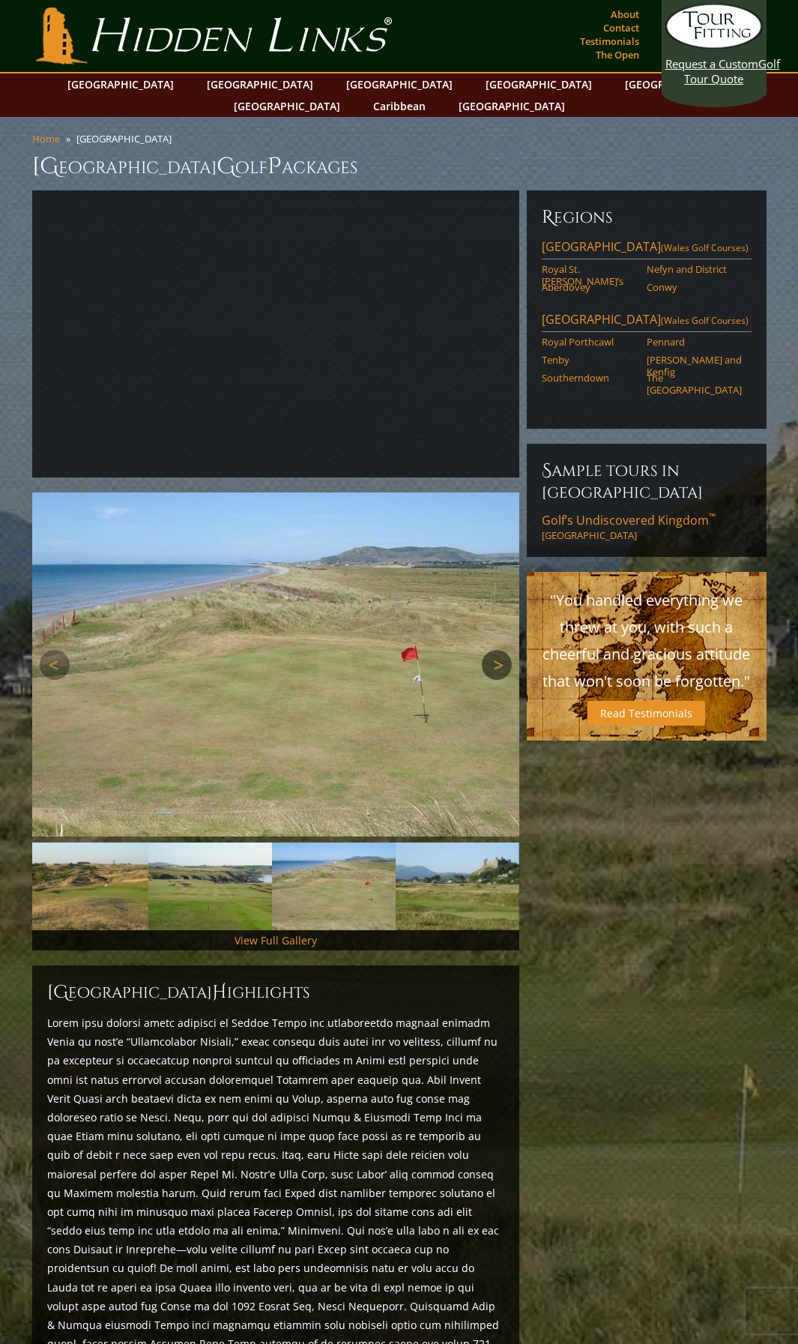
click at [493, 650] on link "Next" at bounding box center [497, 665] width 30 height 30
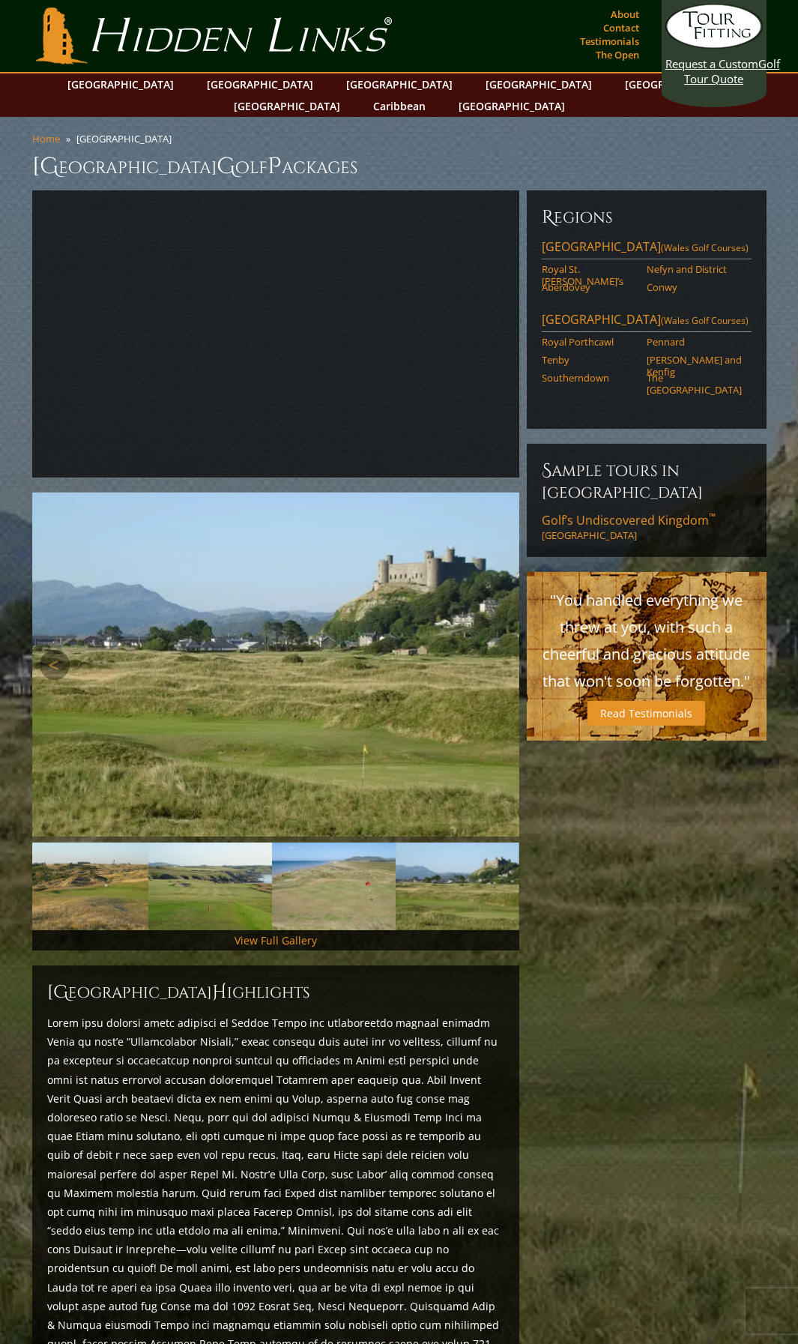
click at [493, 650] on link "Next" at bounding box center [497, 665] width 30 height 30
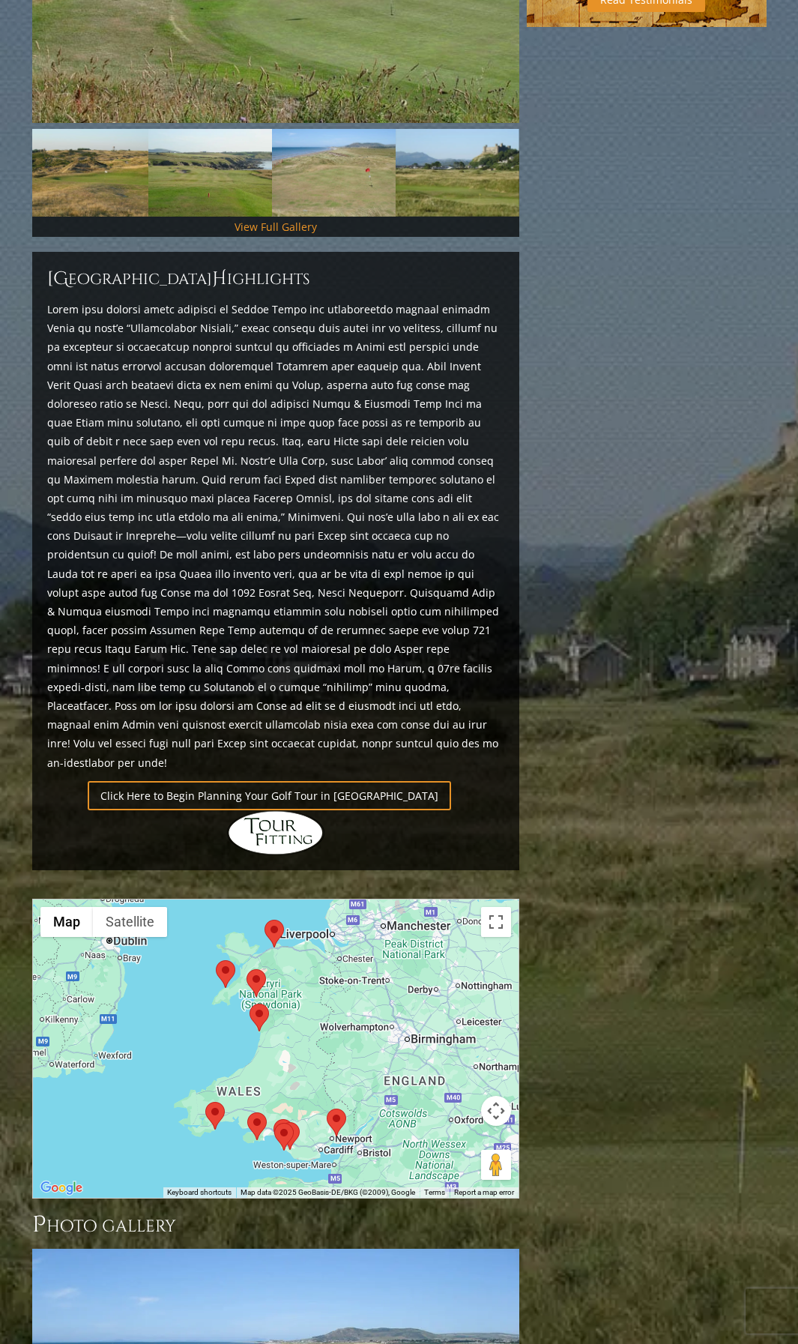
scroll to position [750, 0]
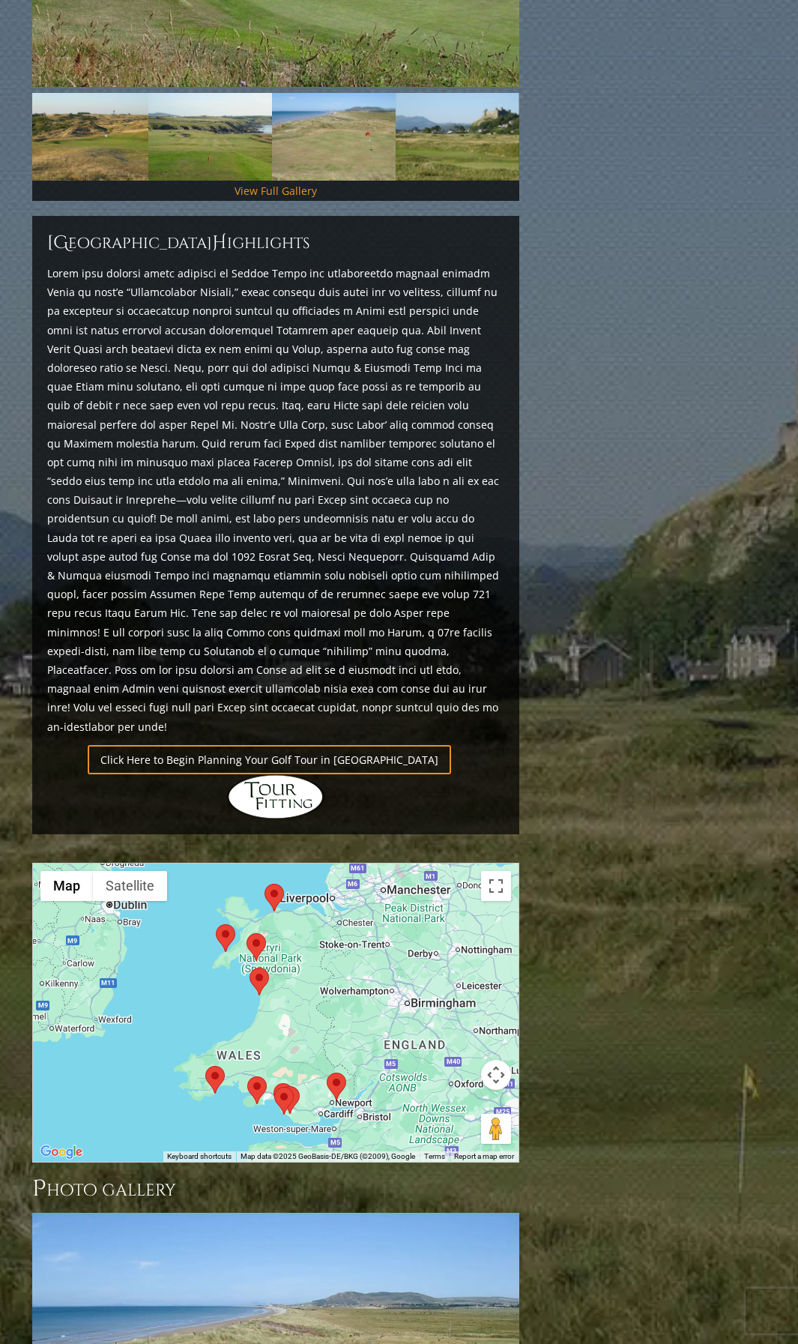
click at [265, 884] on area at bounding box center [265, 884] width 0 height 0
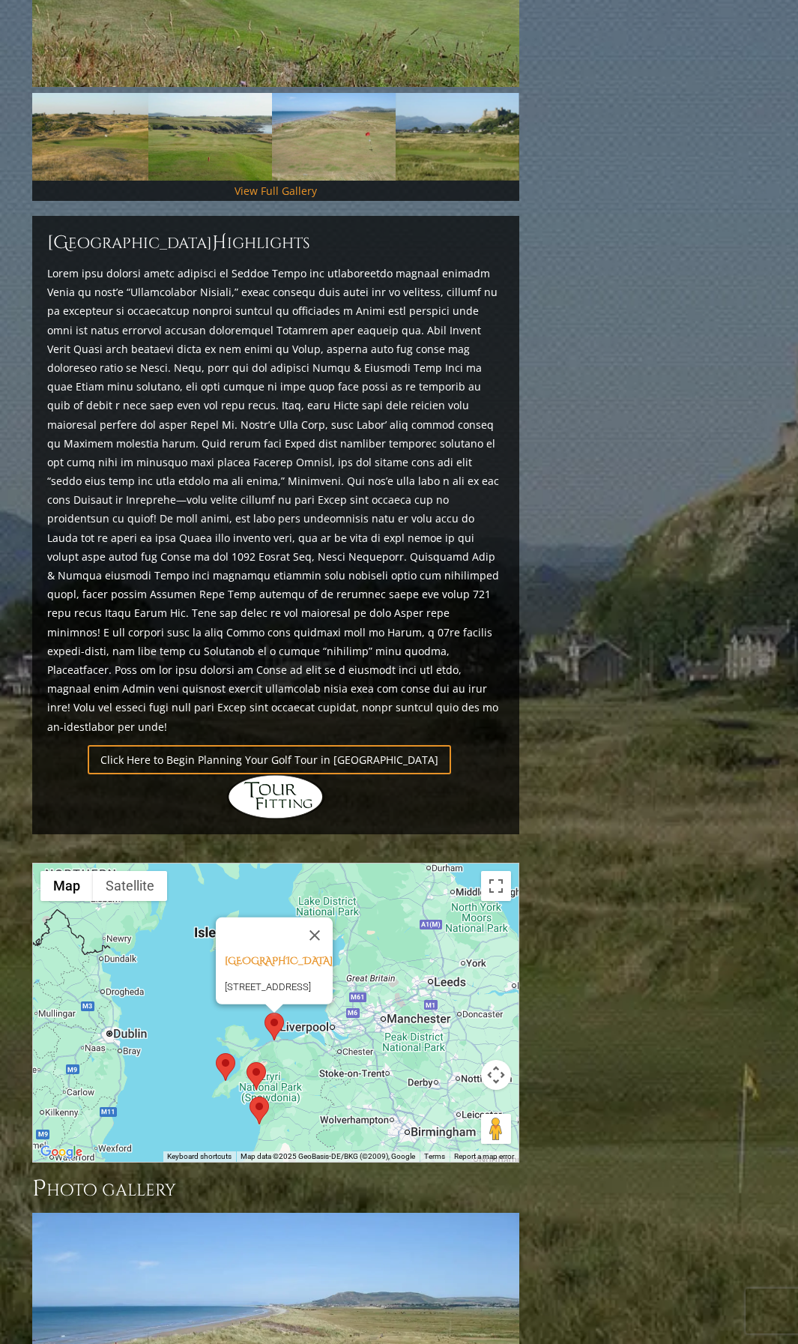
click at [274, 863] on div "Conwy Golf Club, Conwy Wales Morfa, Conwy LL32 8ER, United Kingdom" at bounding box center [276, 1012] width 486 height 298
click at [333, 917] on button "Close" at bounding box center [315, 935] width 36 height 36
click at [216, 1053] on area at bounding box center [216, 1053] width 0 height 0
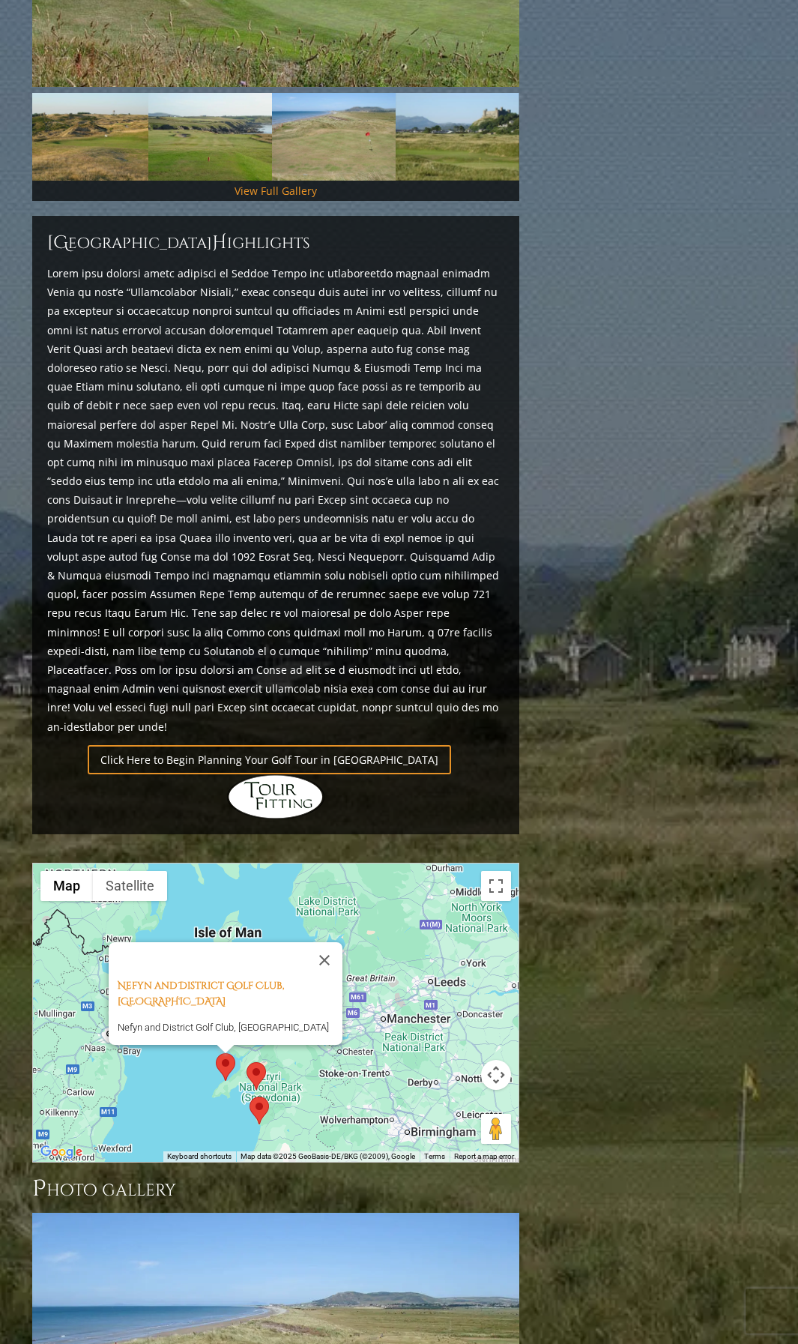
click at [216, 1053] on area at bounding box center [216, 1053] width 0 height 0
click at [333, 942] on button "Close" at bounding box center [325, 960] width 36 height 36
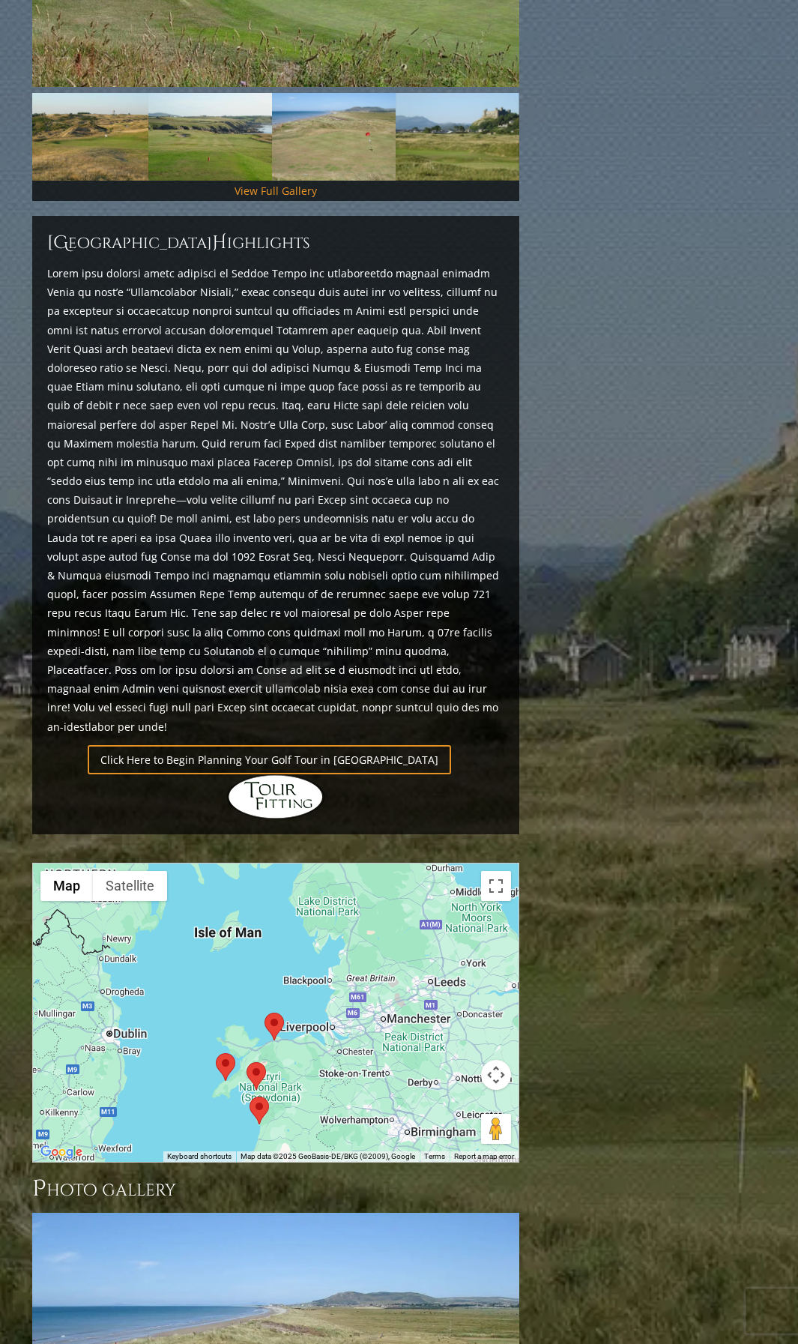
click at [247, 1062] on area at bounding box center [247, 1062] width 0 height 0
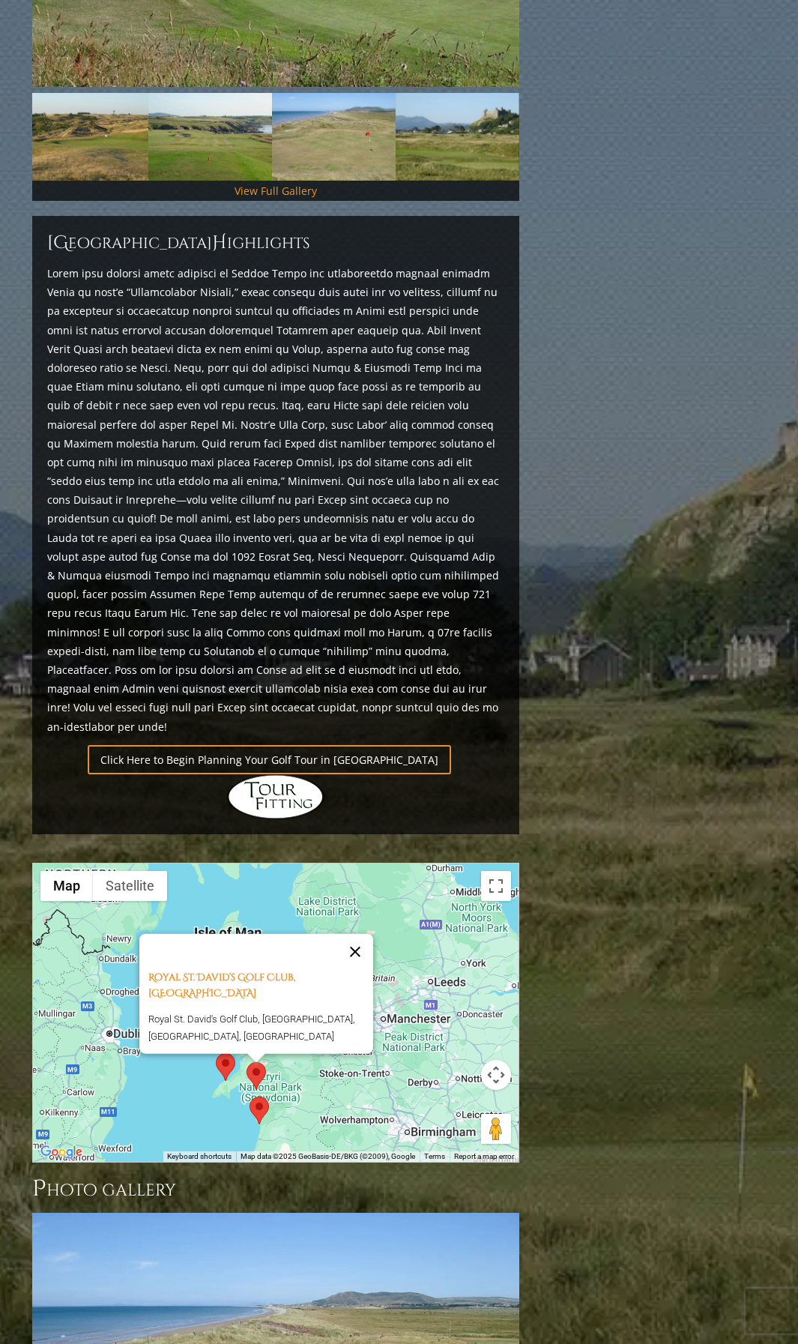
click at [361, 934] on button "Close" at bounding box center [355, 952] width 36 height 36
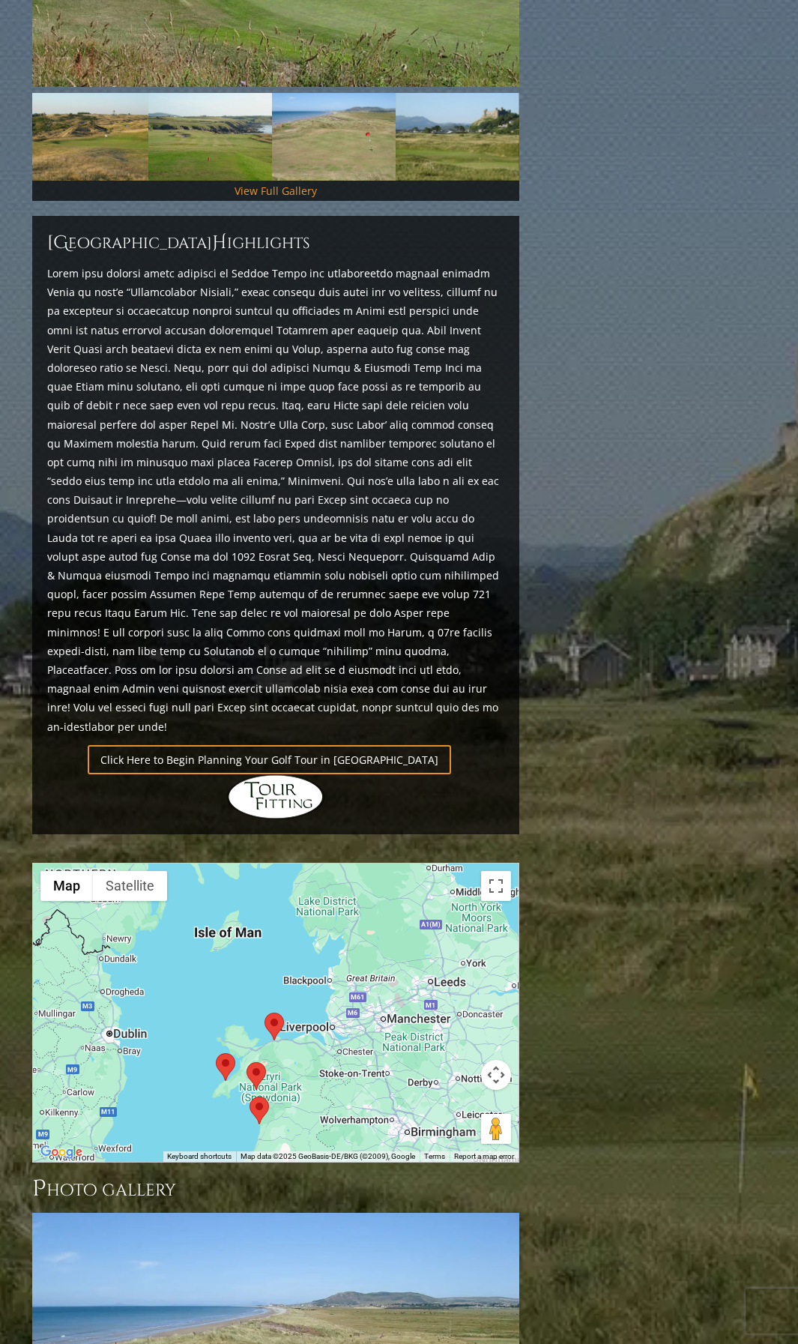
click at [250, 1097] on area at bounding box center [250, 1097] width 0 height 0
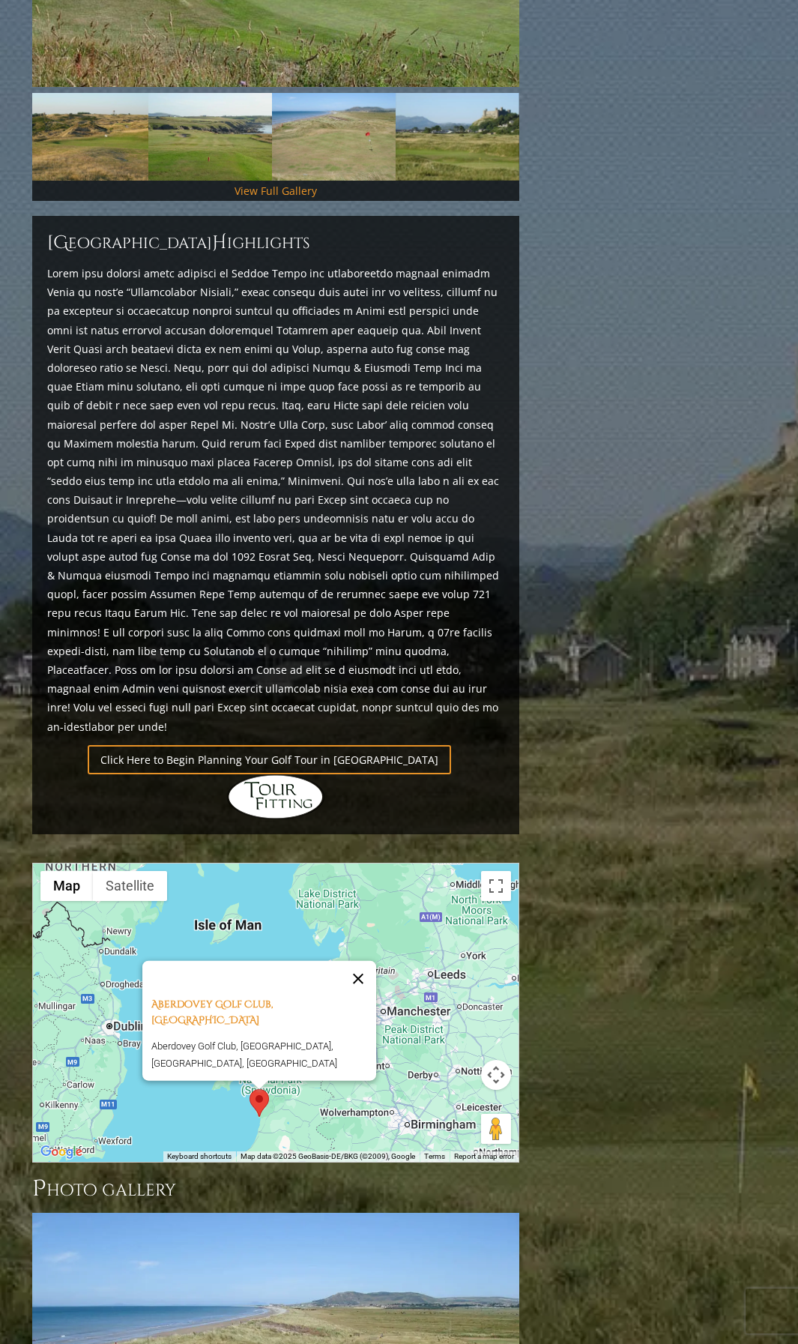
click at [370, 961] on button "Close" at bounding box center [358, 979] width 36 height 36
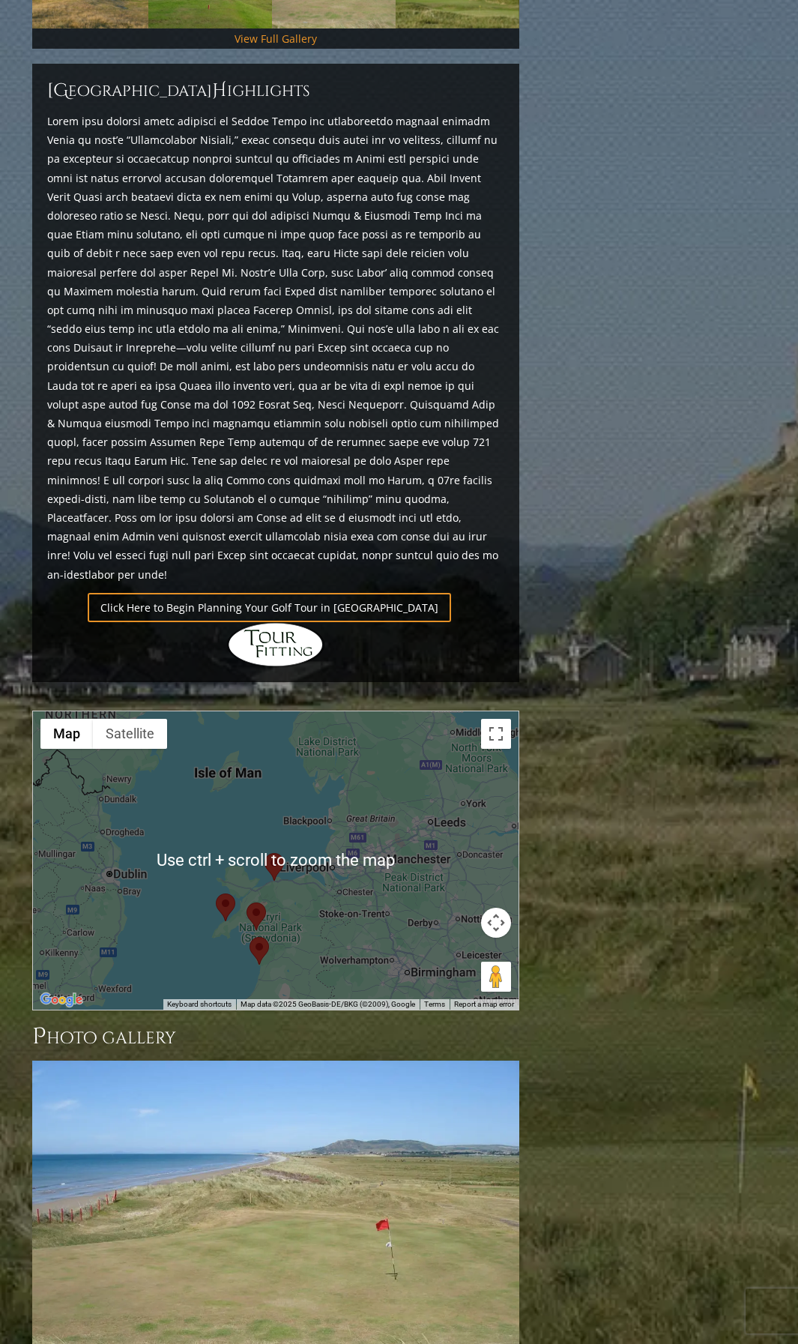
scroll to position [974, 0]
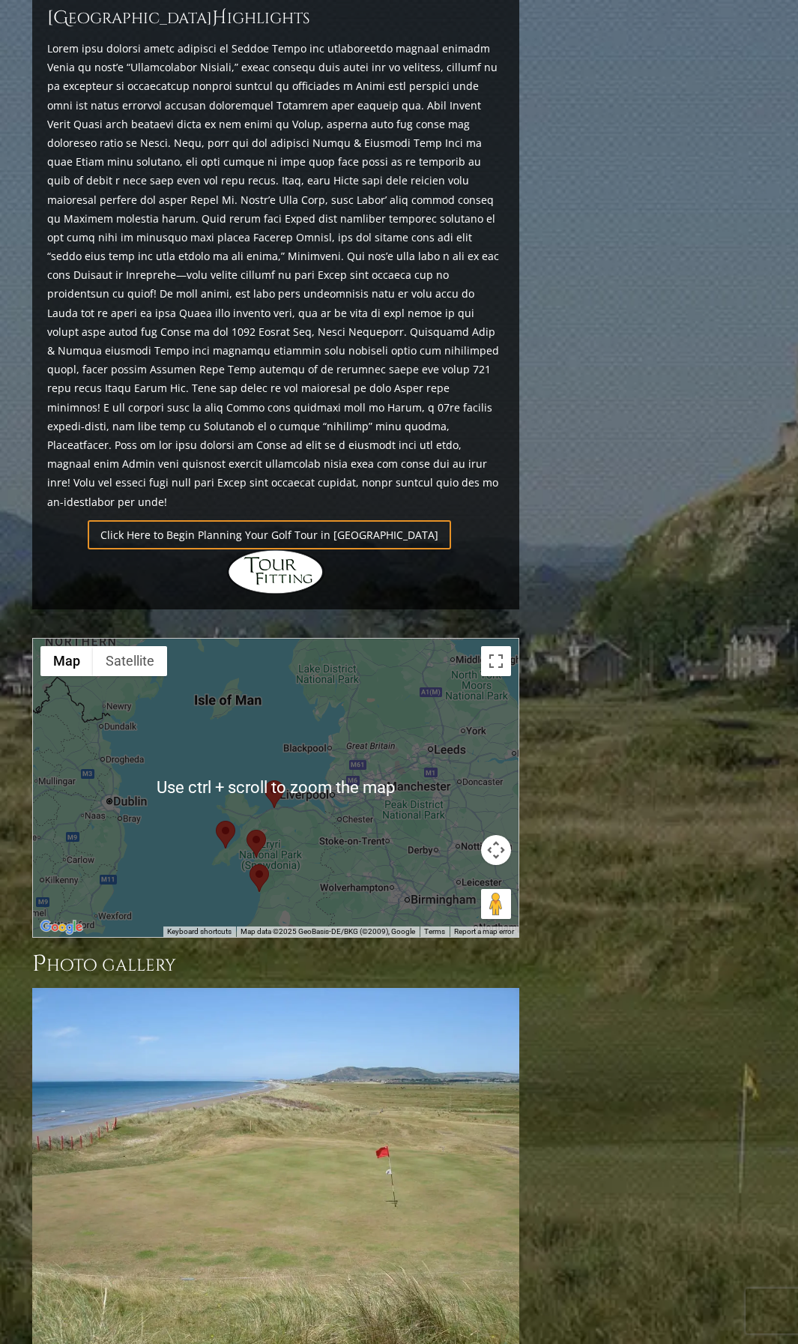
click at [423, 720] on div "To navigate, press the arrow keys." at bounding box center [276, 788] width 486 height 298
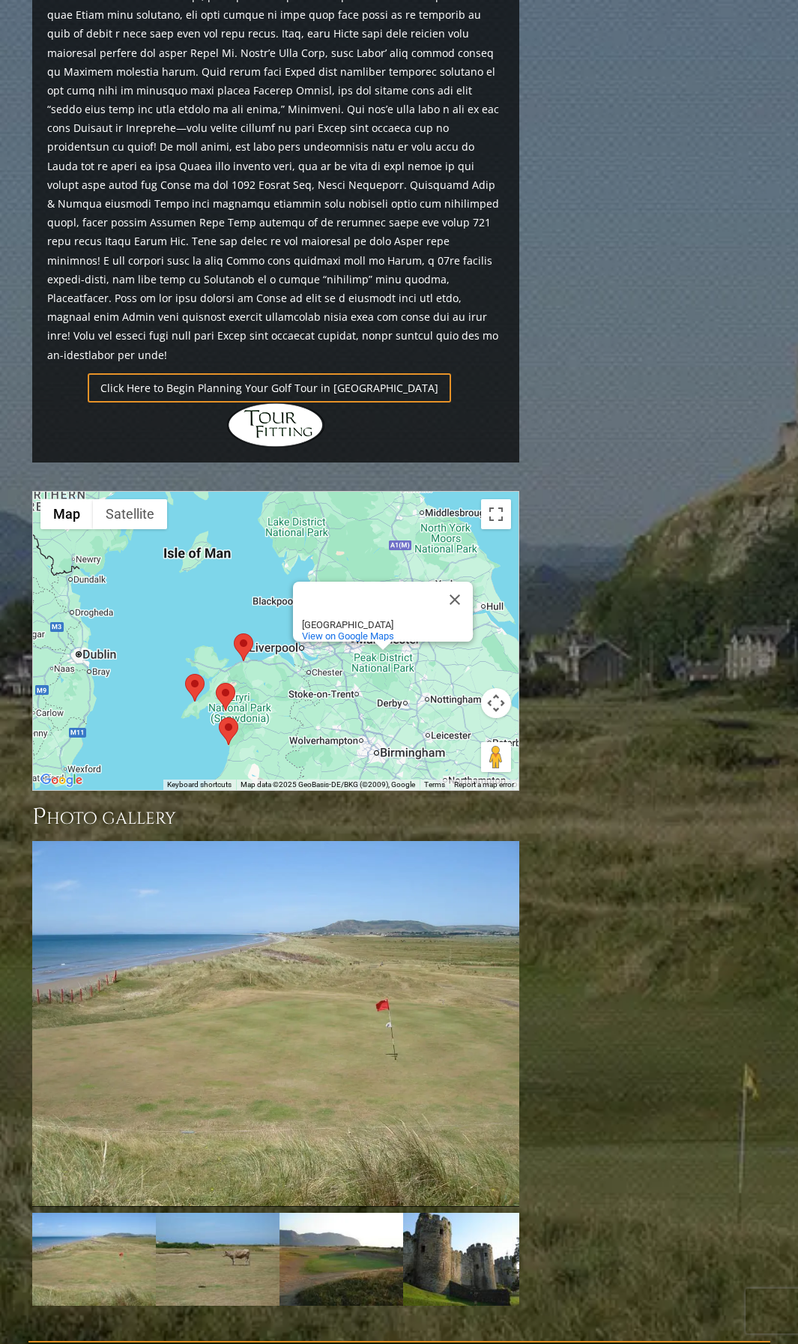
scroll to position [1124, 0]
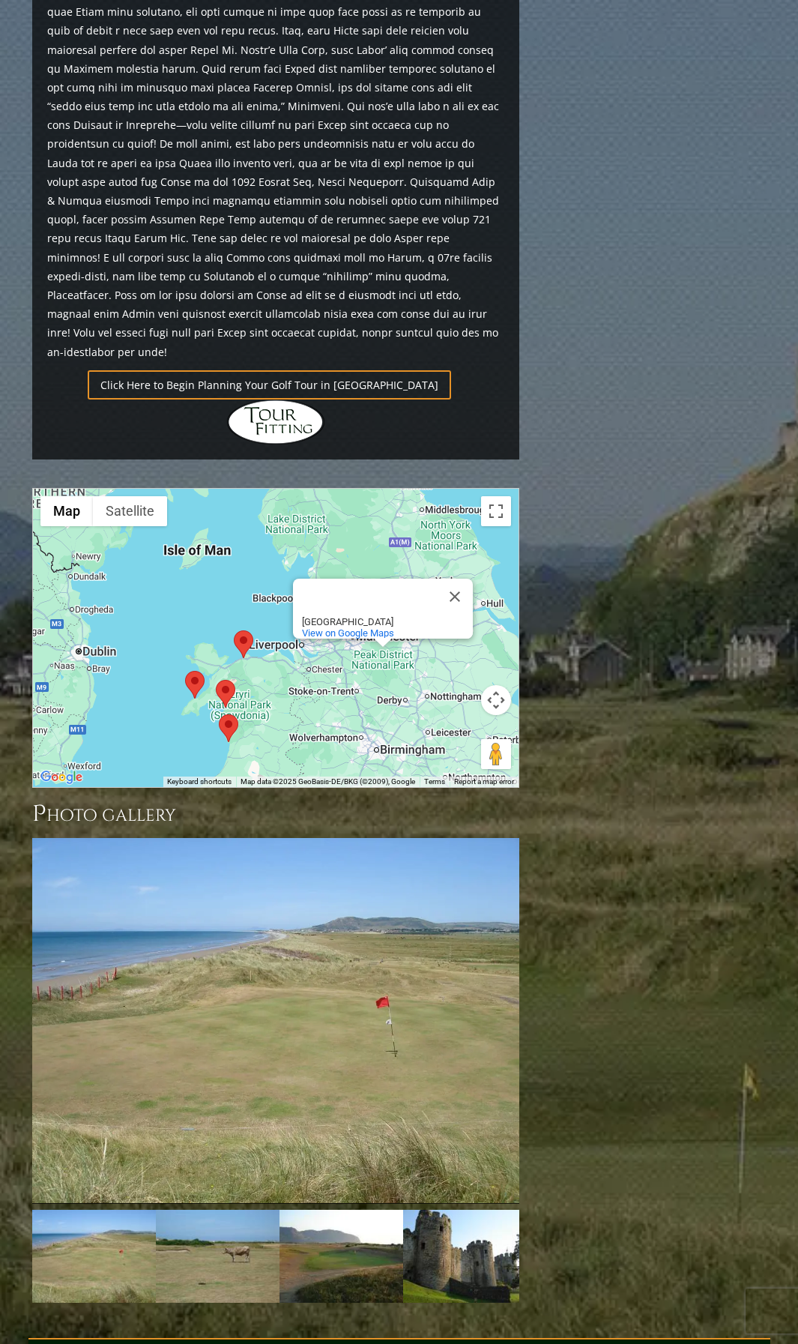
click at [312, 643] on div "Peak District National Park Peak District National Park United Kingdom View on …" at bounding box center [276, 638] width 486 height 298
click at [457, 579] on button "Close" at bounding box center [455, 597] width 36 height 36
click at [492, 685] on button "Map camera controls" at bounding box center [496, 700] width 30 height 30
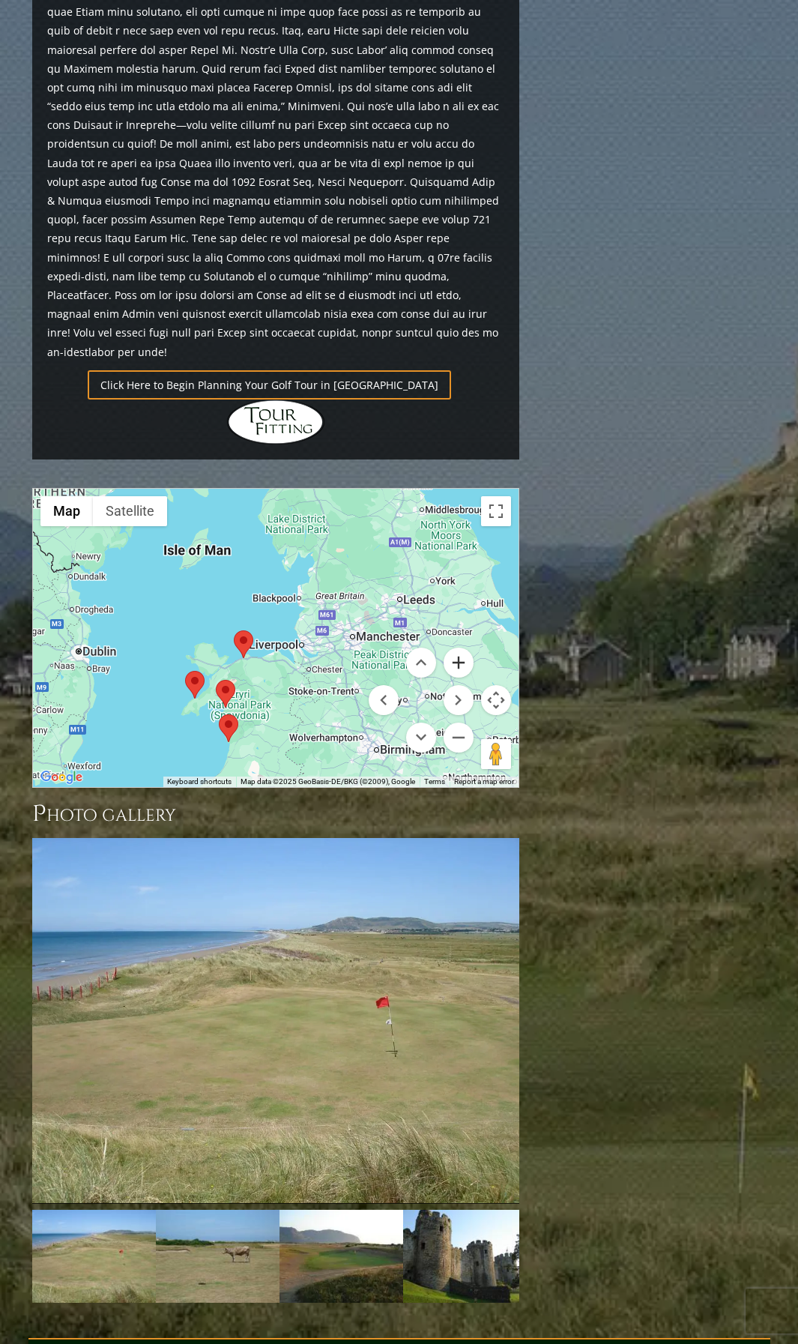
click at [458, 648] on button "Zoom in" at bounding box center [459, 663] width 30 height 30
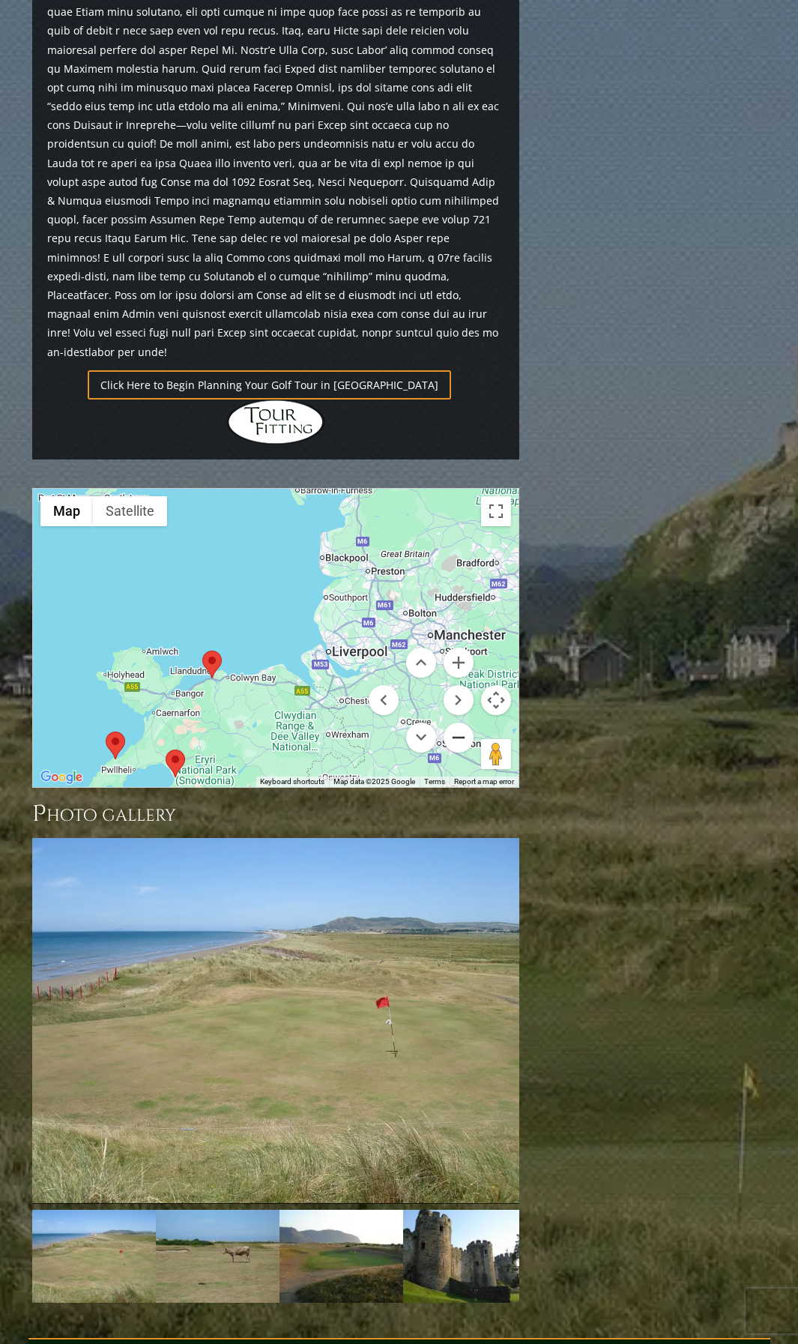
click at [461, 723] on button "Zoom out" at bounding box center [459, 738] width 30 height 30
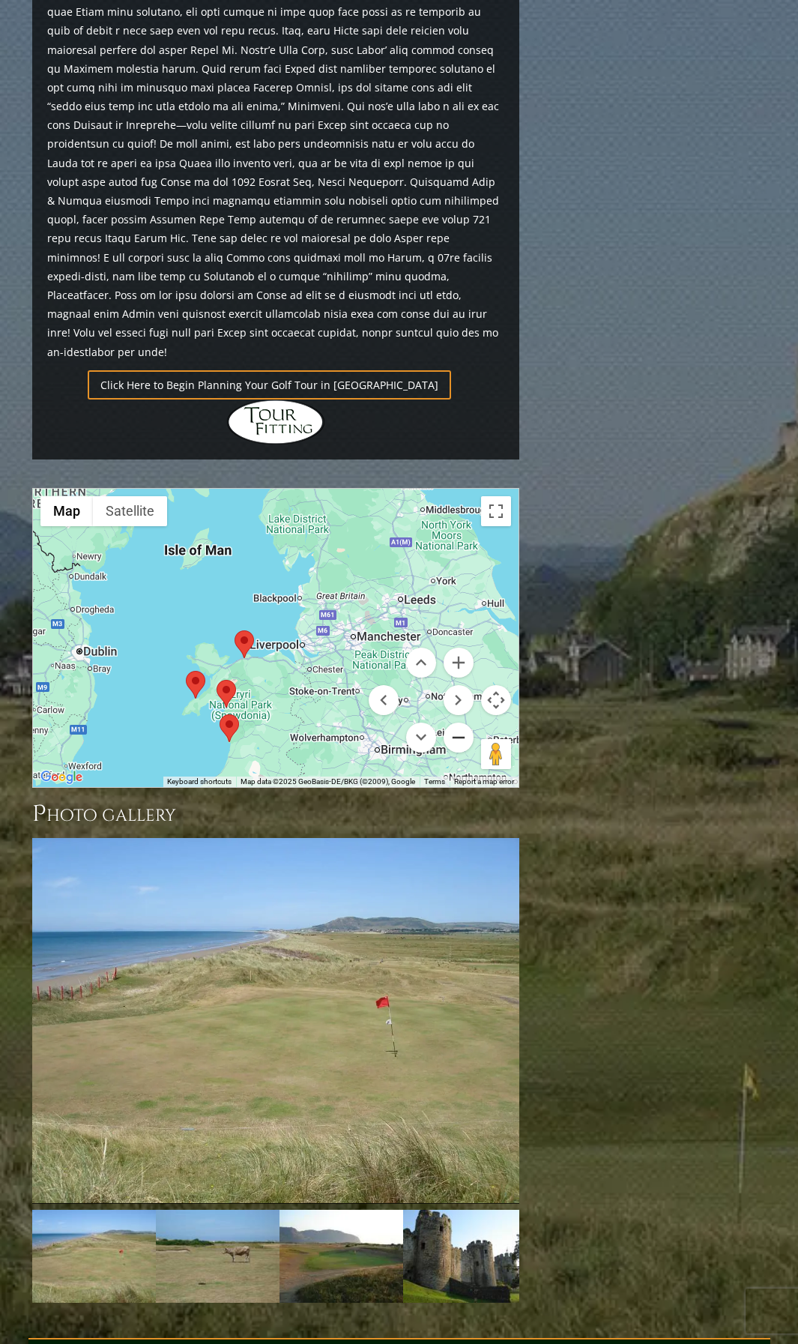
click at [461, 723] on button "Zoom out" at bounding box center [459, 738] width 30 height 30
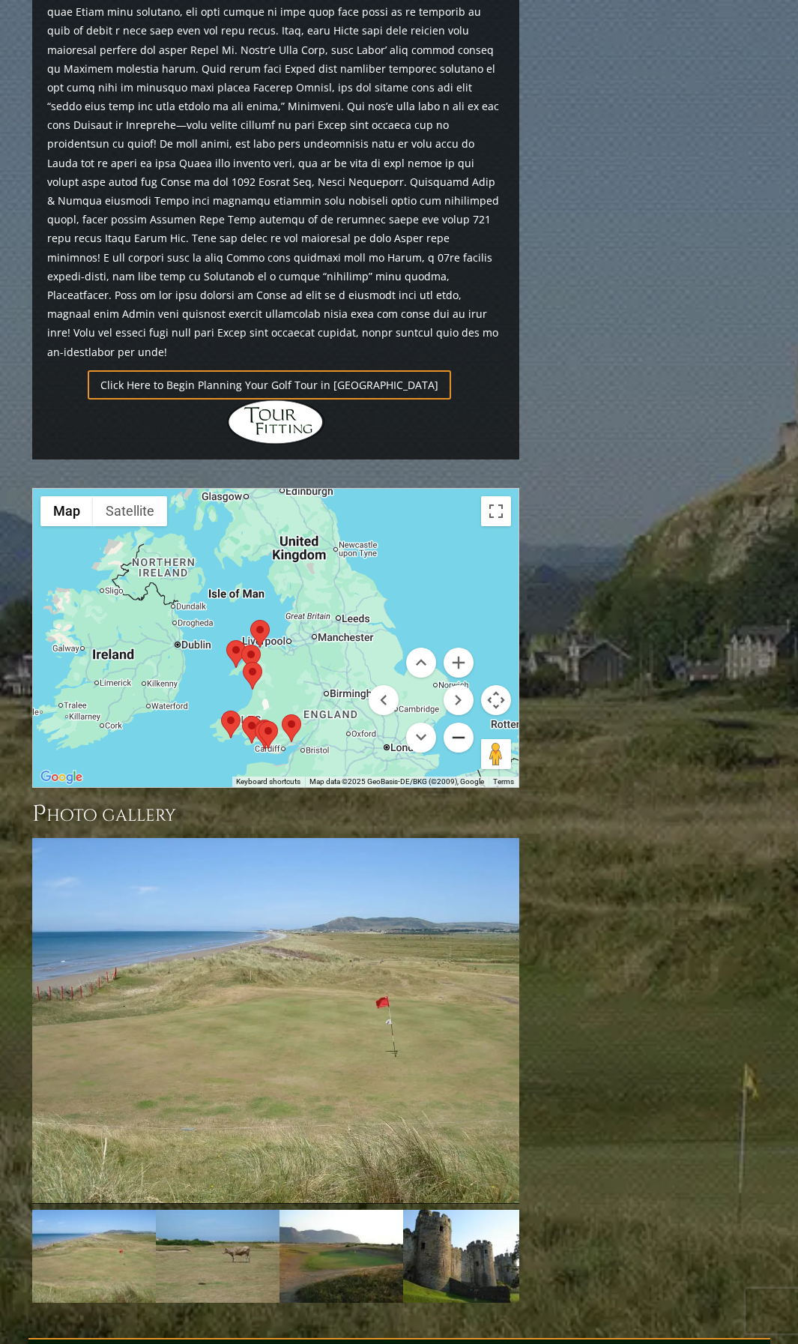
click at [461, 723] on button "Zoom out" at bounding box center [459, 738] width 30 height 30
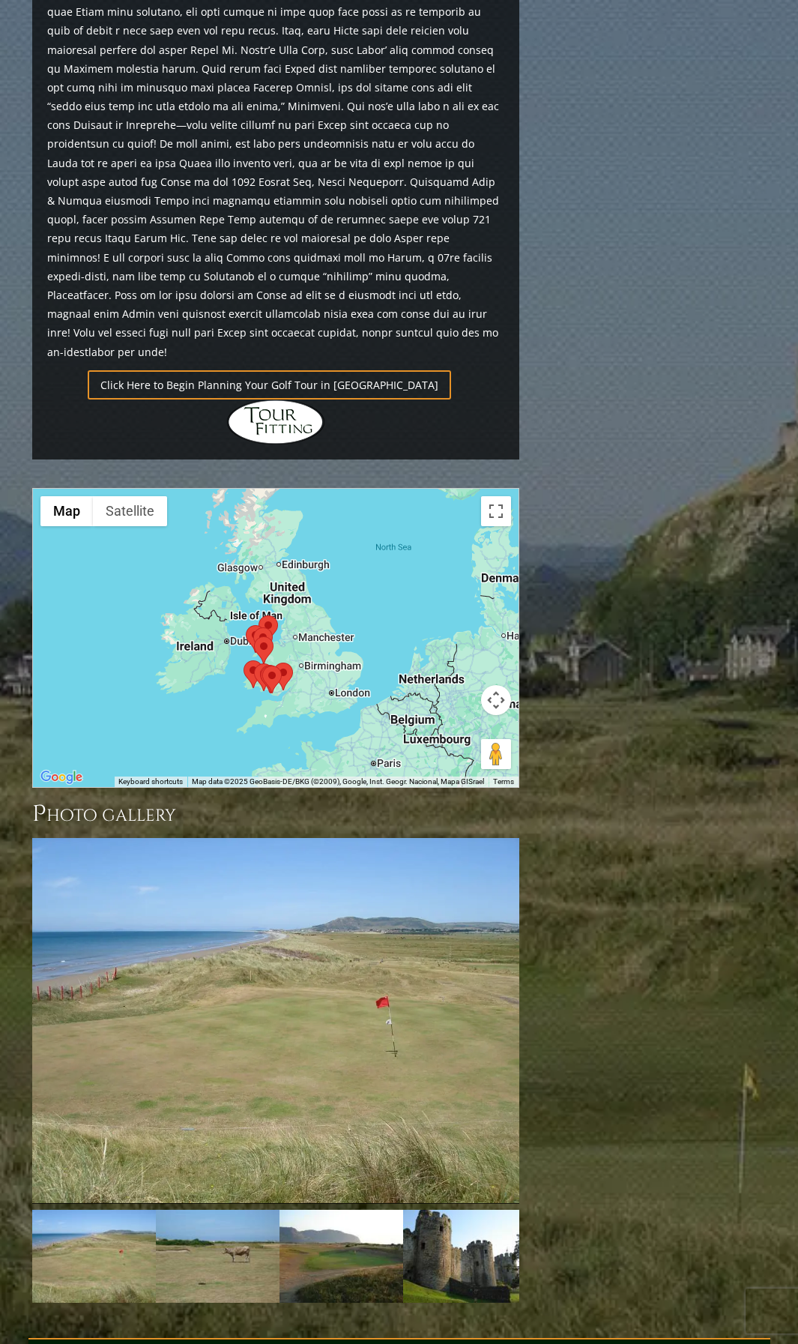
click at [244, 660] on area at bounding box center [244, 660] width 0 height 0
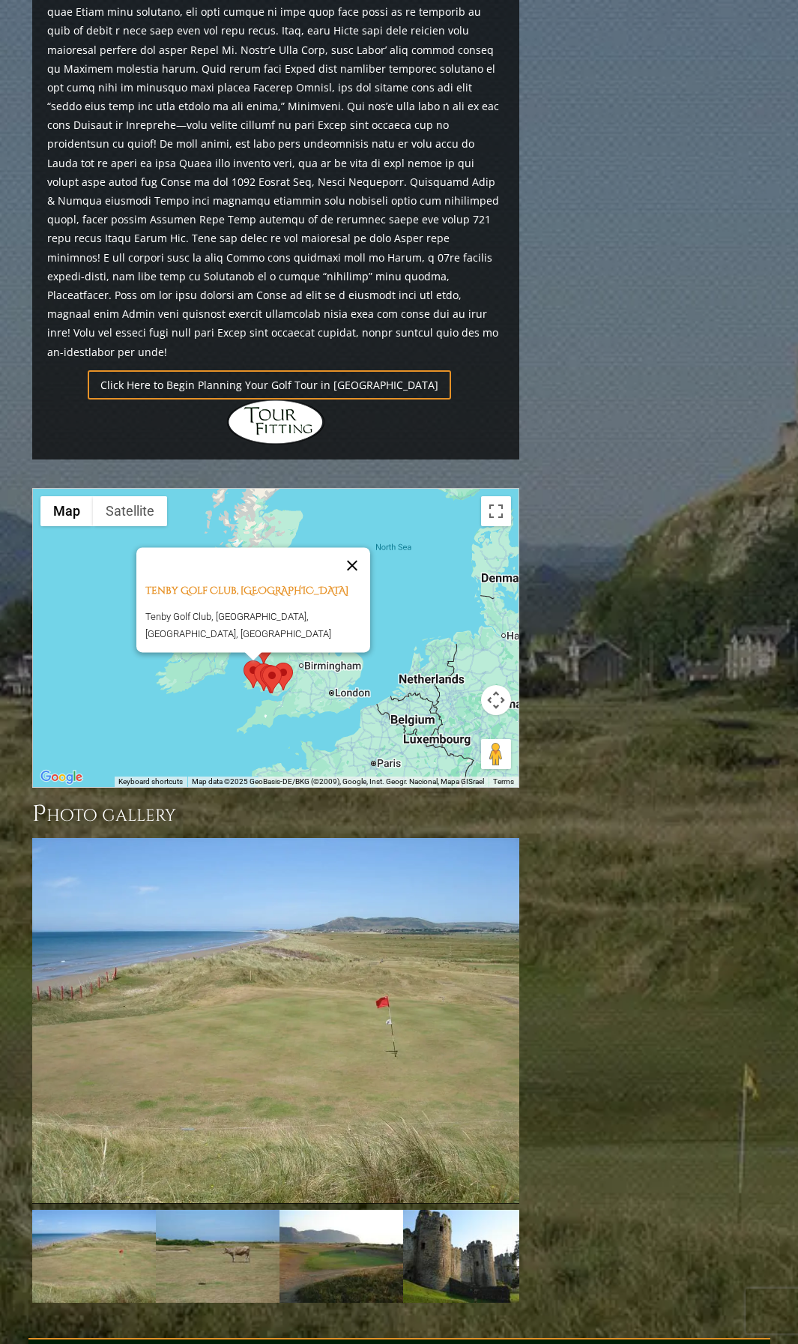
click at [346, 547] on button "Close" at bounding box center [352, 565] width 36 height 36
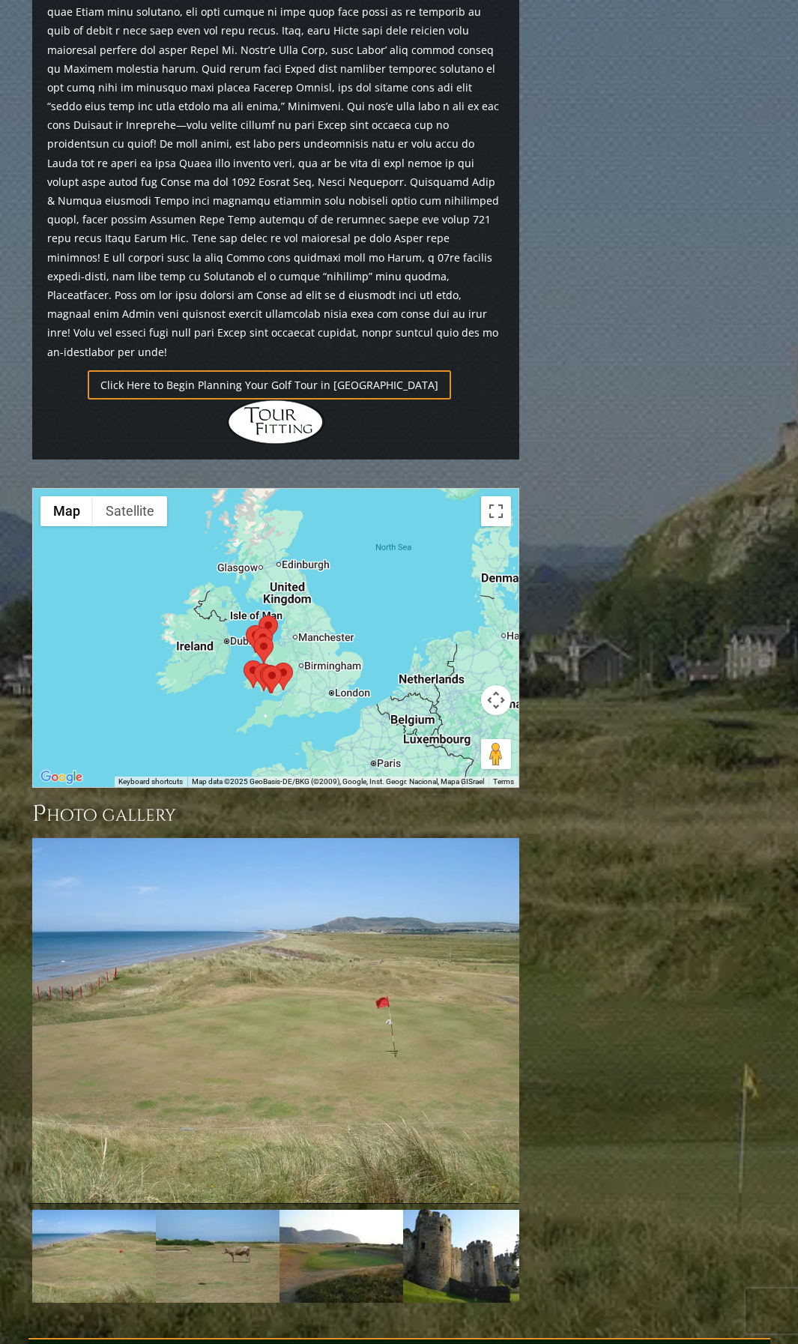
click at [254, 663] on area at bounding box center [254, 663] width 0 height 0
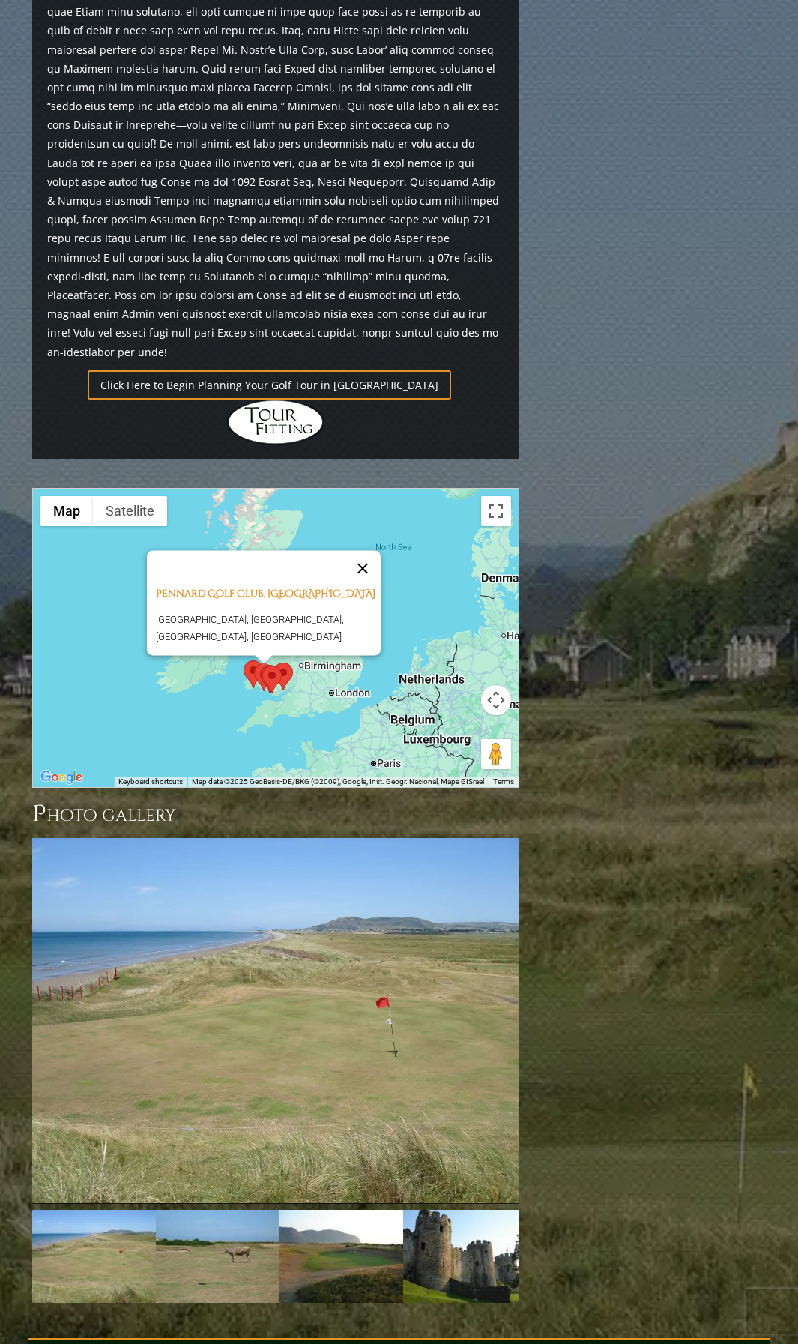
click at [367, 550] on button "Close" at bounding box center [363, 568] width 36 height 36
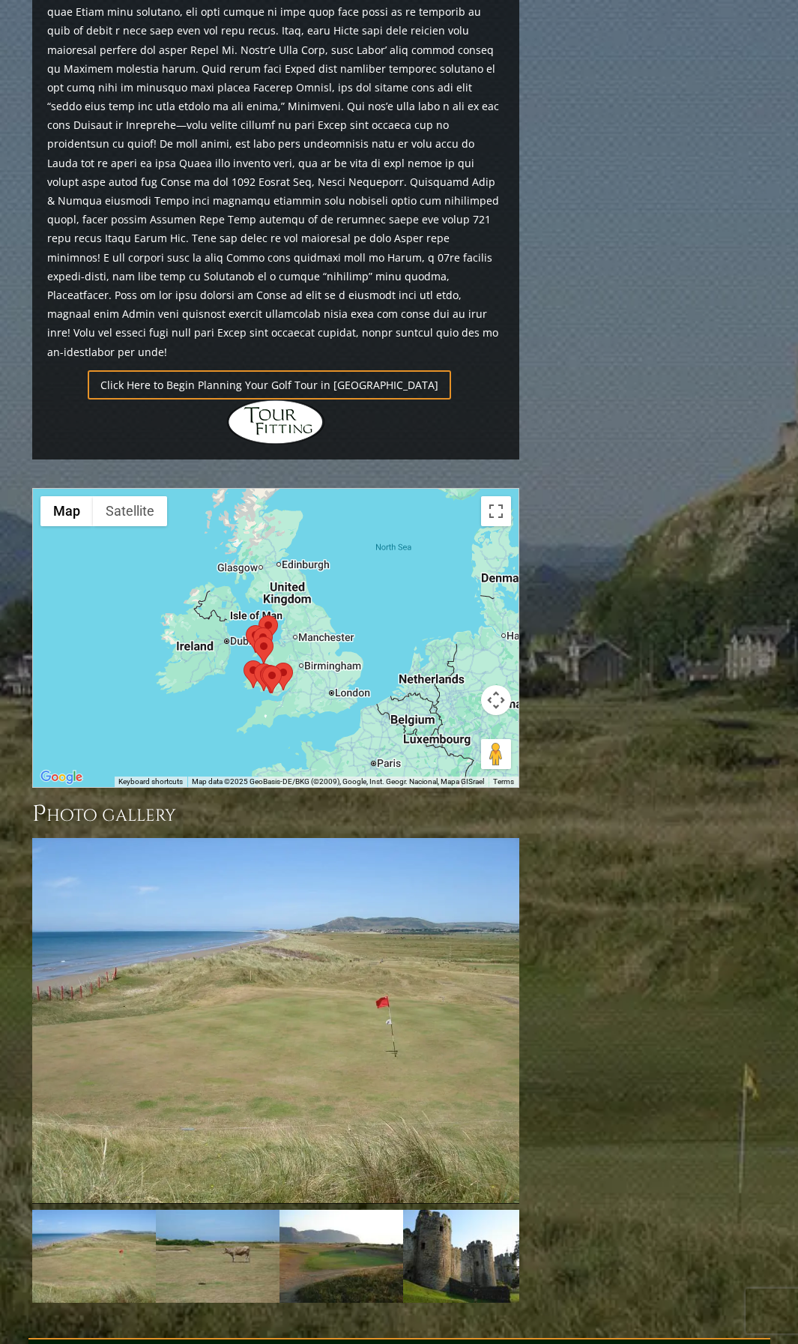
click at [262, 666] on area at bounding box center [262, 666] width 0 height 0
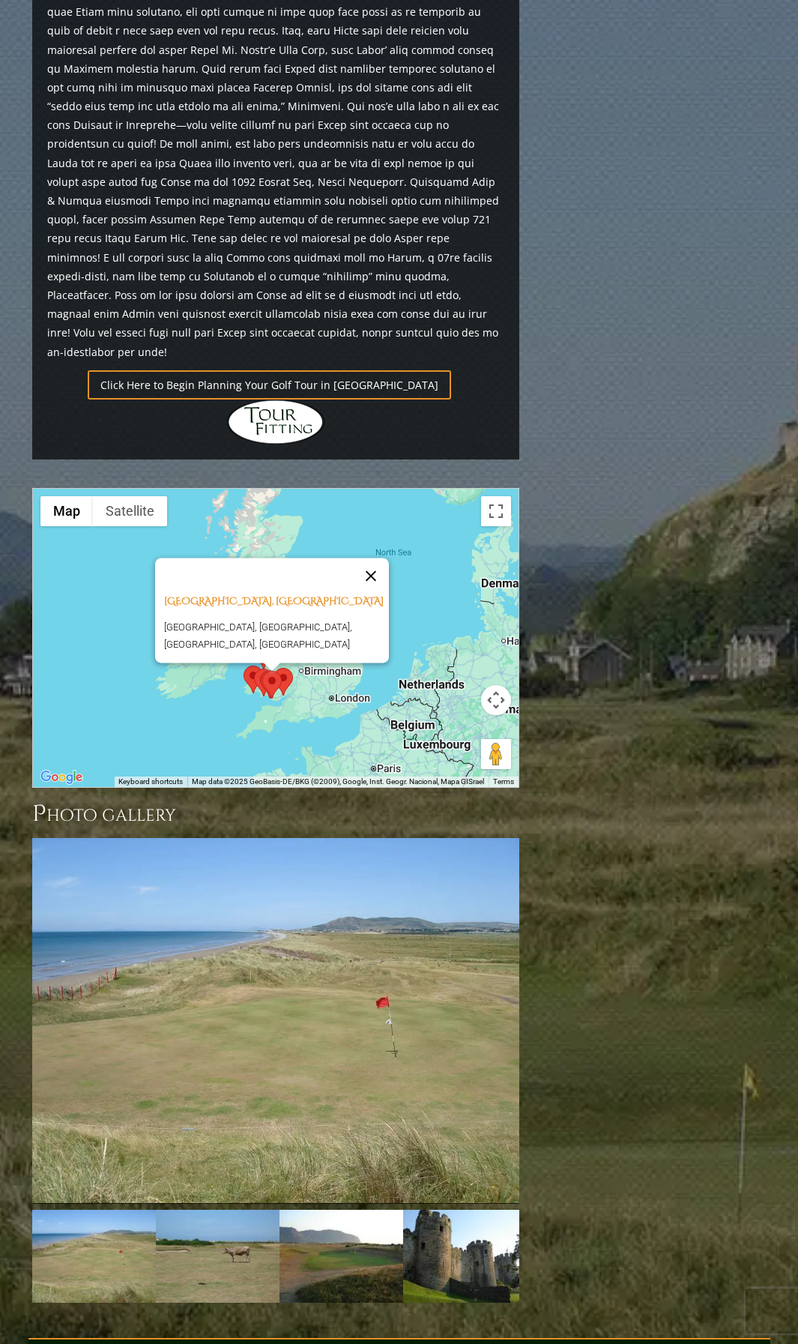
click at [382, 558] on button "Close" at bounding box center [371, 576] width 36 height 36
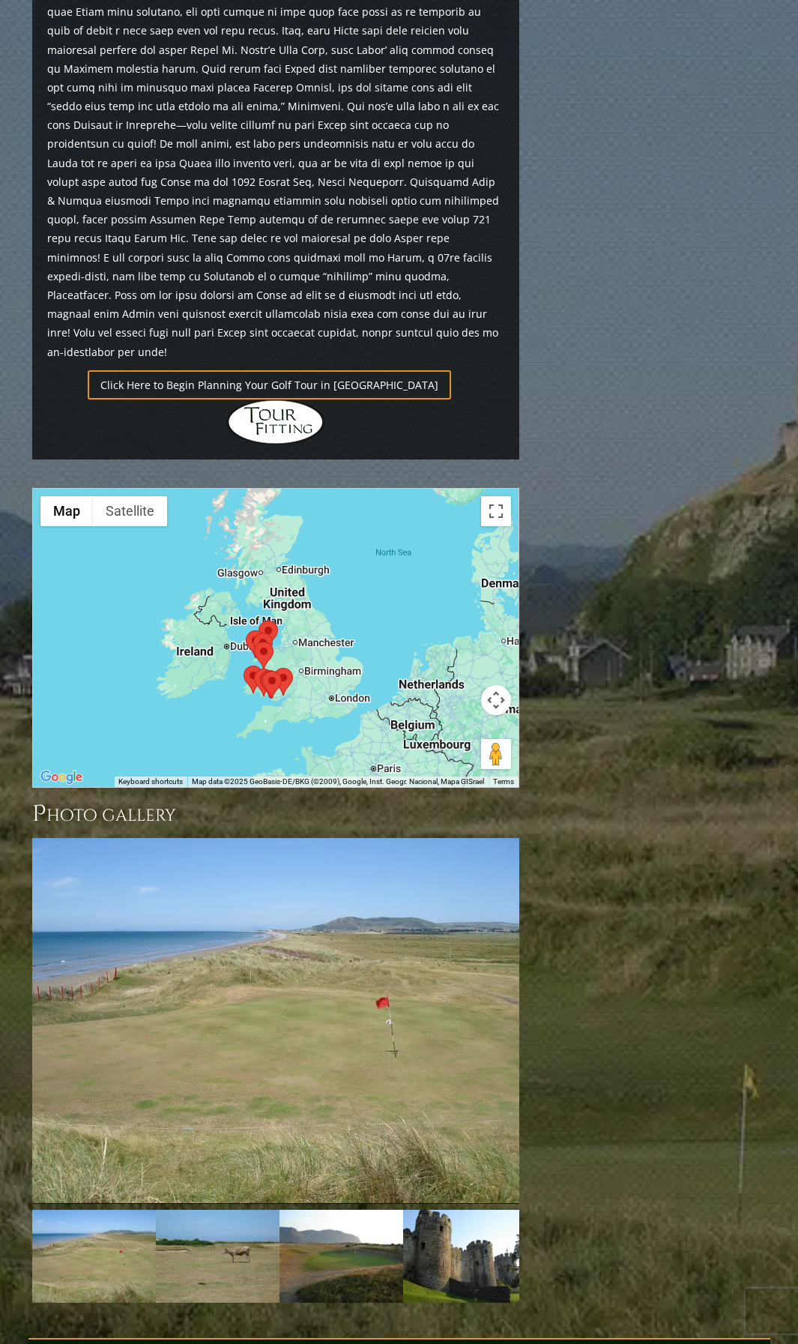
click at [274, 668] on area at bounding box center [274, 668] width 0 height 0
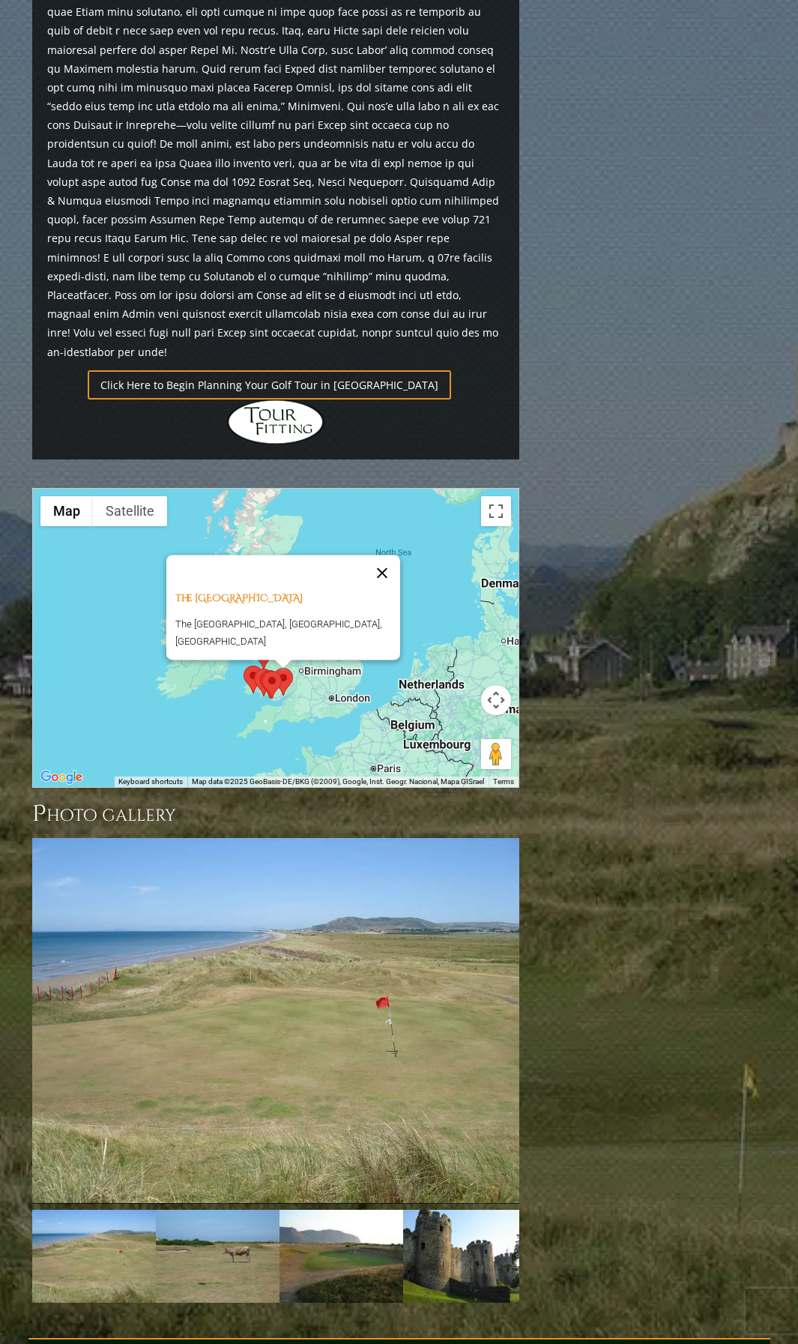
click at [388, 555] on button "Close" at bounding box center [382, 573] width 36 height 36
